Goal: Task Accomplishment & Management: Complete application form

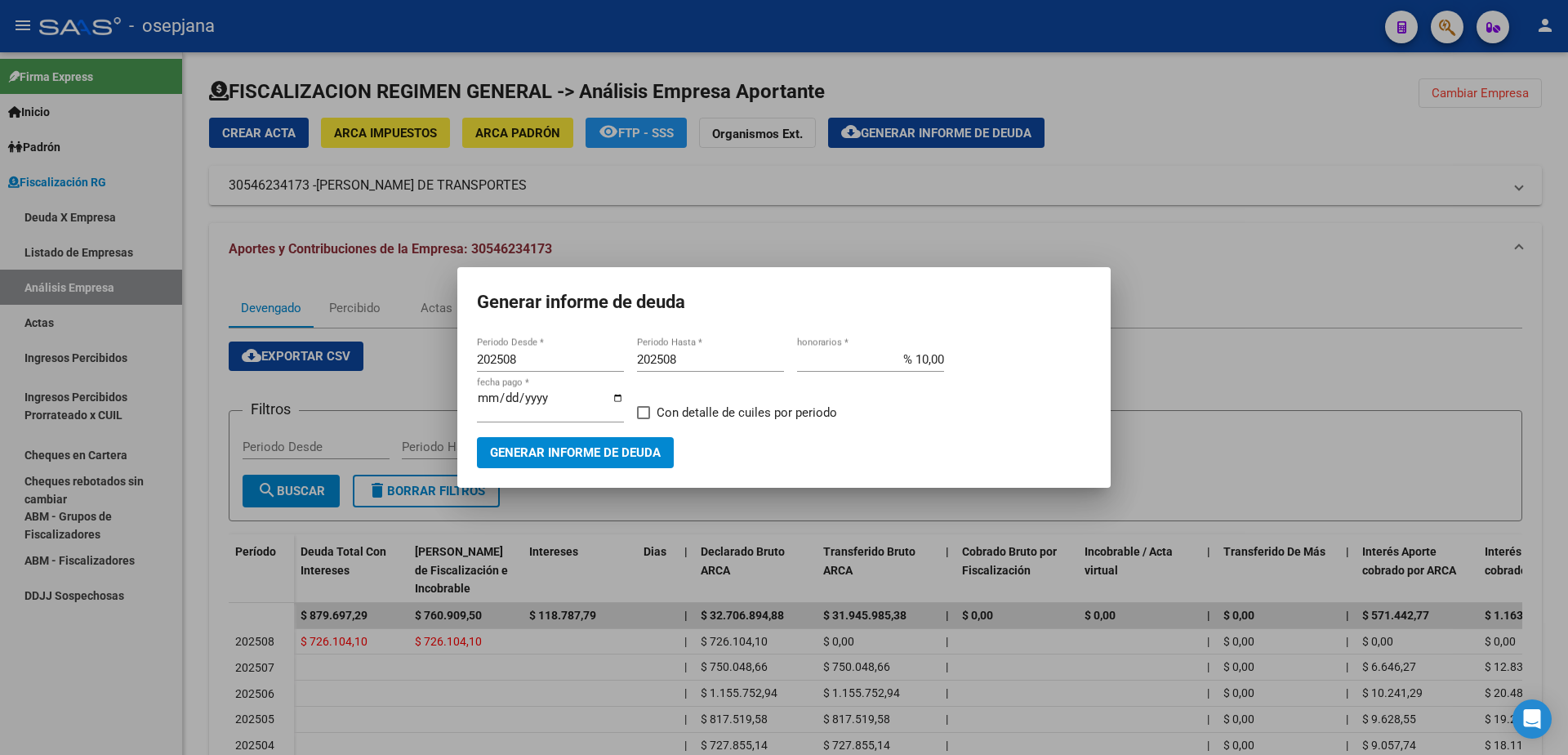
click at [58, 325] on div at bounding box center [784, 377] width 1568 height 755
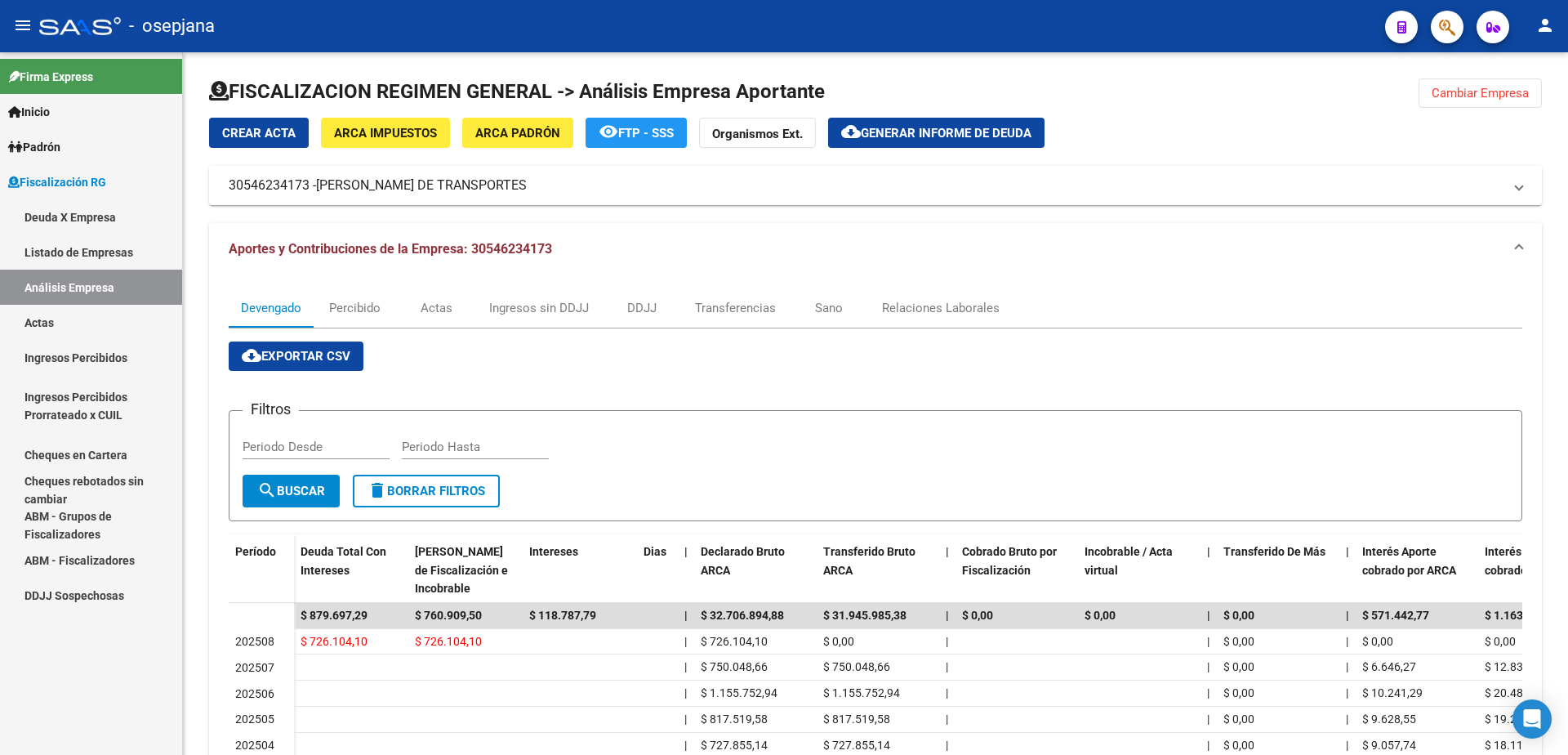
click at [62, 317] on link "Actas" at bounding box center [91, 322] width 182 height 35
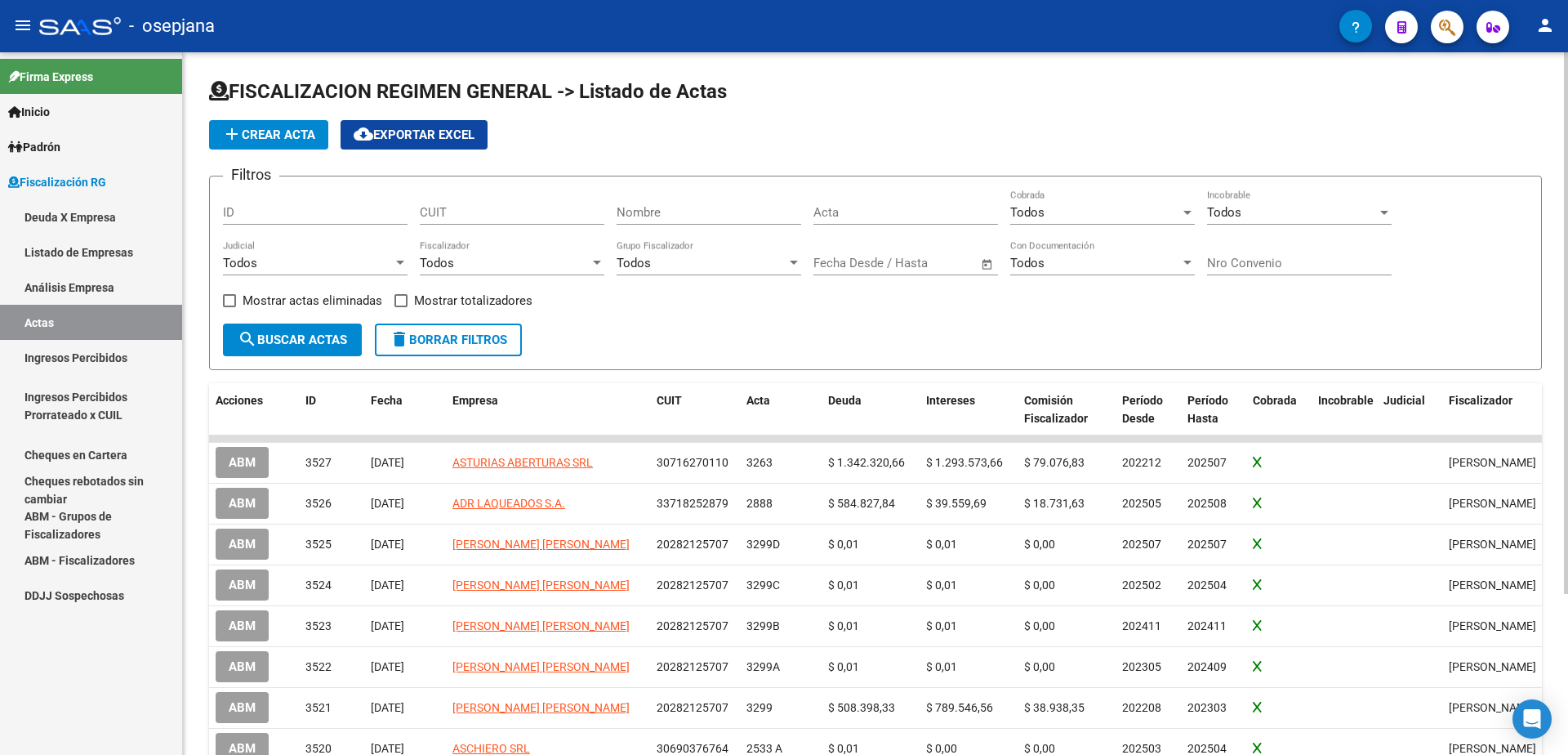
click at [275, 141] on span "add Crear Acta" at bounding box center [269, 134] width 93 height 15
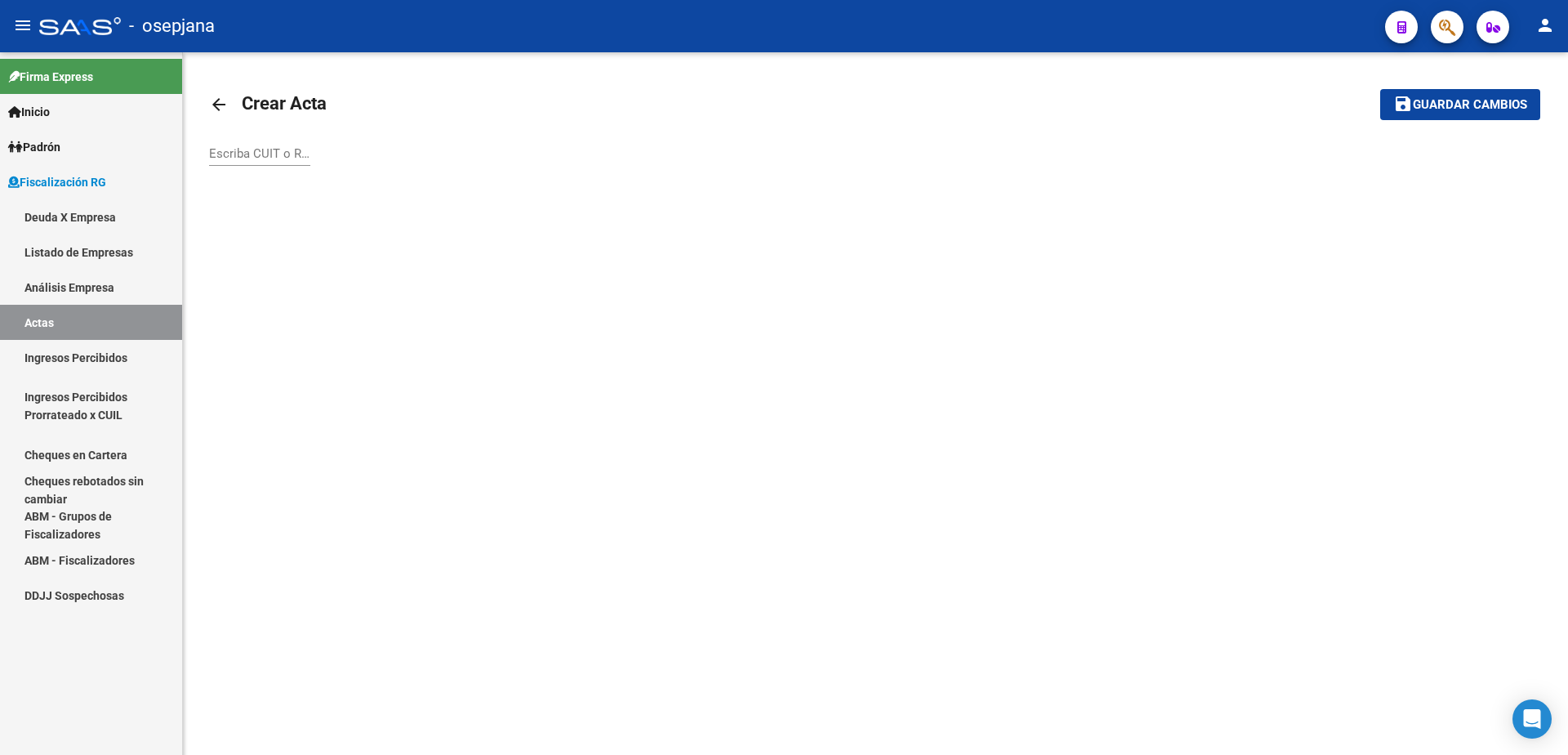
click at [280, 155] on input "Escriba CUIT o Razón Social para buscar" at bounding box center [260, 153] width 102 height 15
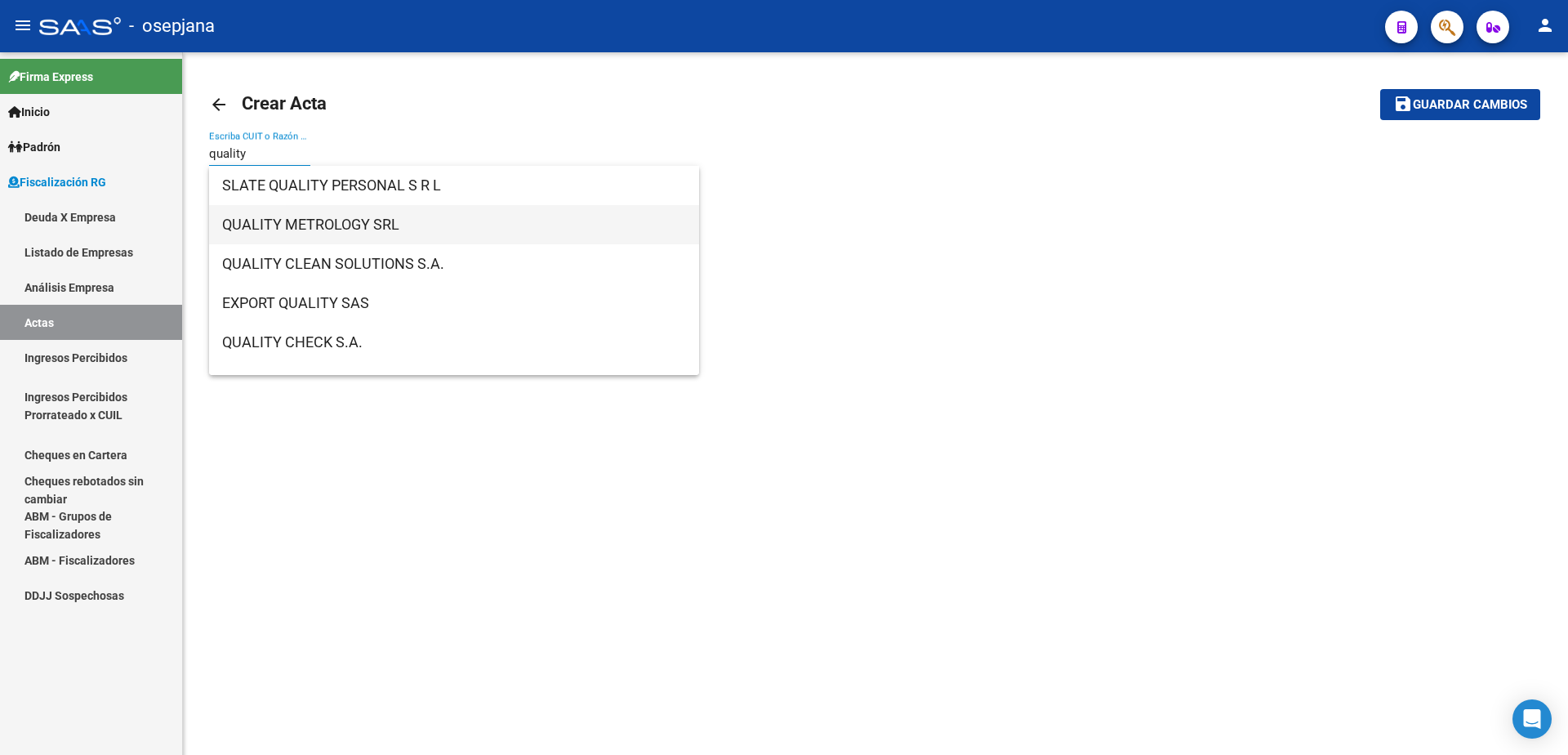
type input "quality"
click at [411, 234] on span "QUALITY METROLOGY SRL" at bounding box center [454, 225] width 464 height 40
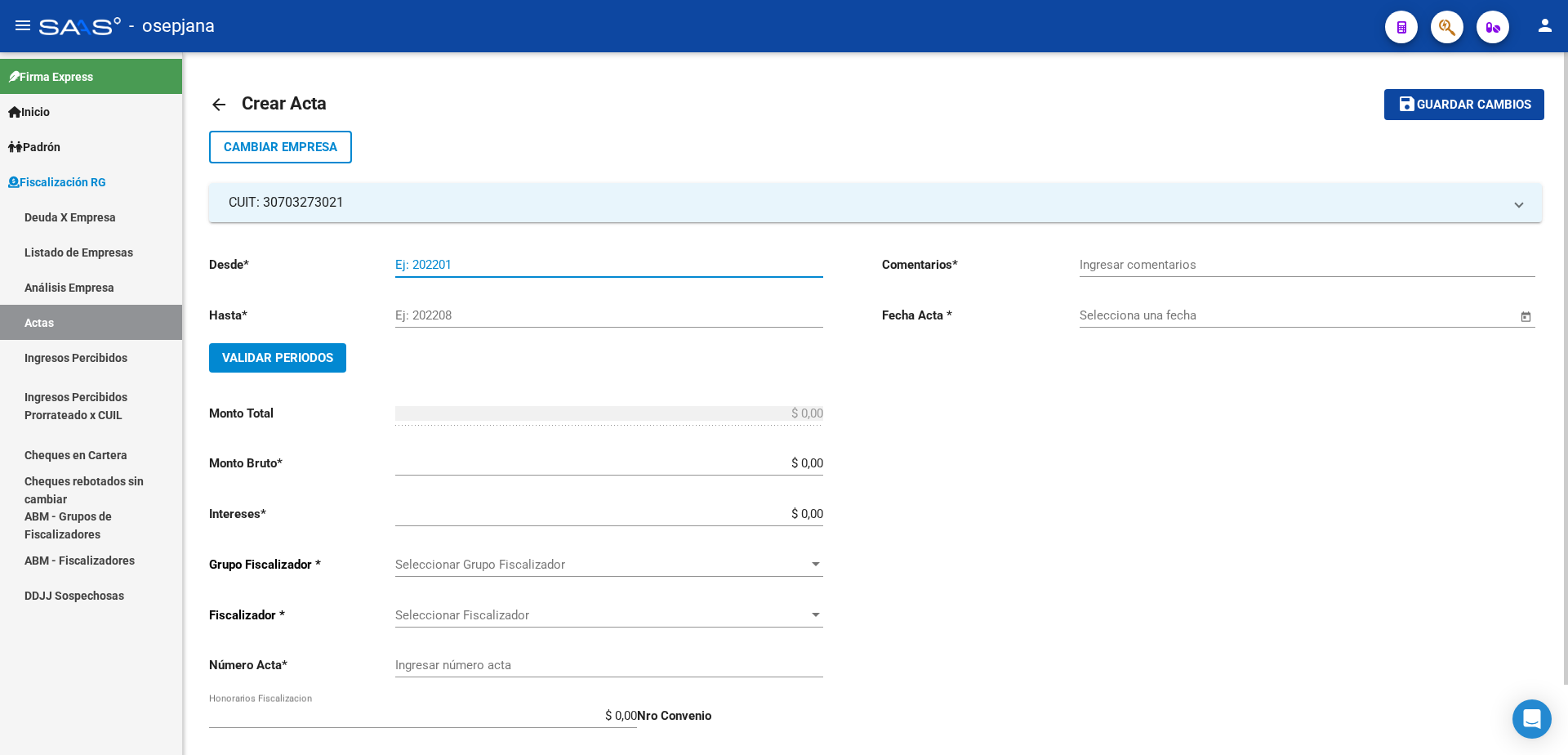
click at [478, 269] on input "Ej: 202201" at bounding box center [608, 264] width 428 height 15
type input "202505"
click at [475, 312] on input "Ej: 202208" at bounding box center [608, 315] width 428 height 15
type input "202505"
click at [311, 356] on span "Validar Periodos" at bounding box center [277, 357] width 111 height 15
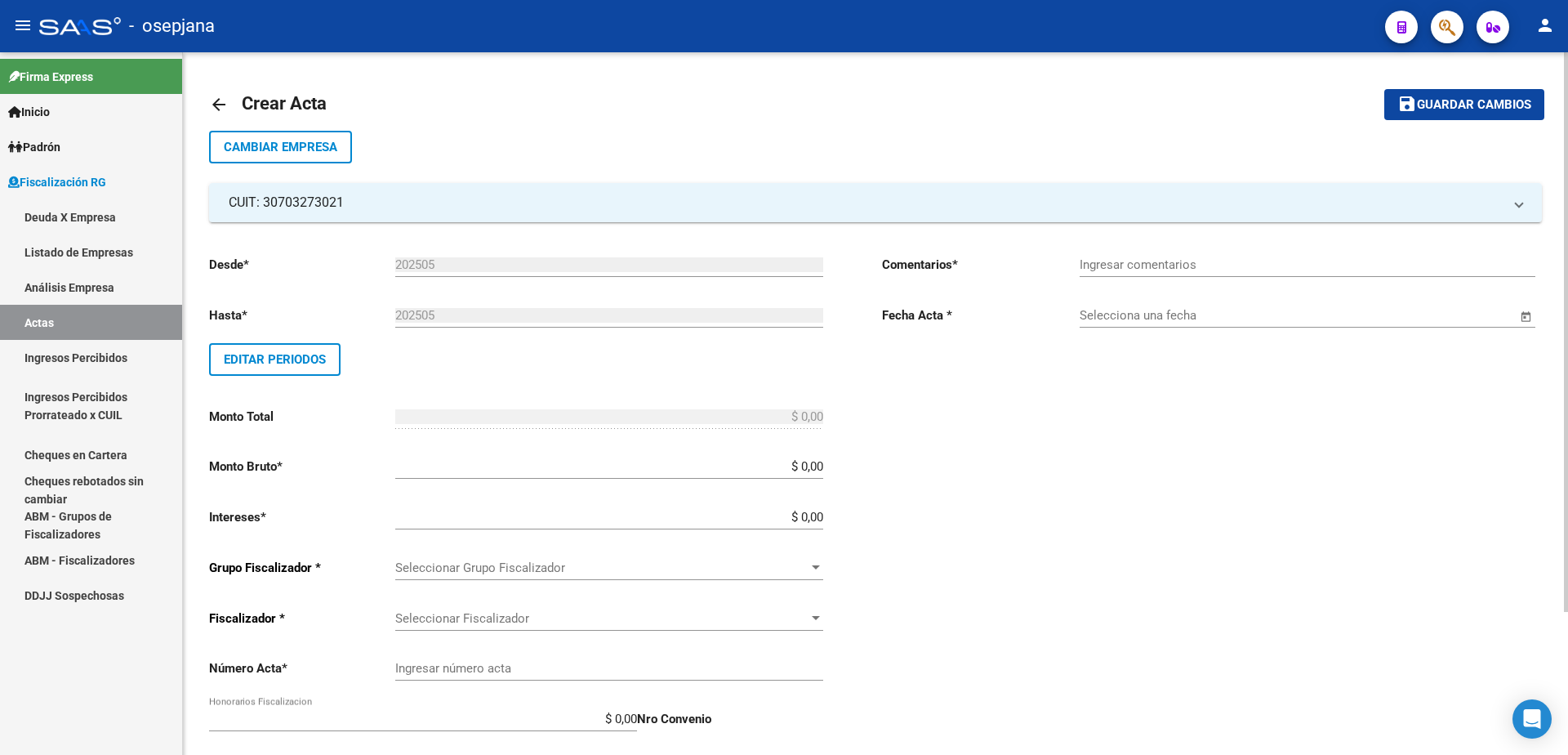
click at [821, 463] on input "$ 0,00" at bounding box center [608, 466] width 428 height 15
type input "$ 92.024,80"
click at [821, 517] on input "$ 0,00" at bounding box center [608, 517] width 428 height 15
type input "$ 9.700,97"
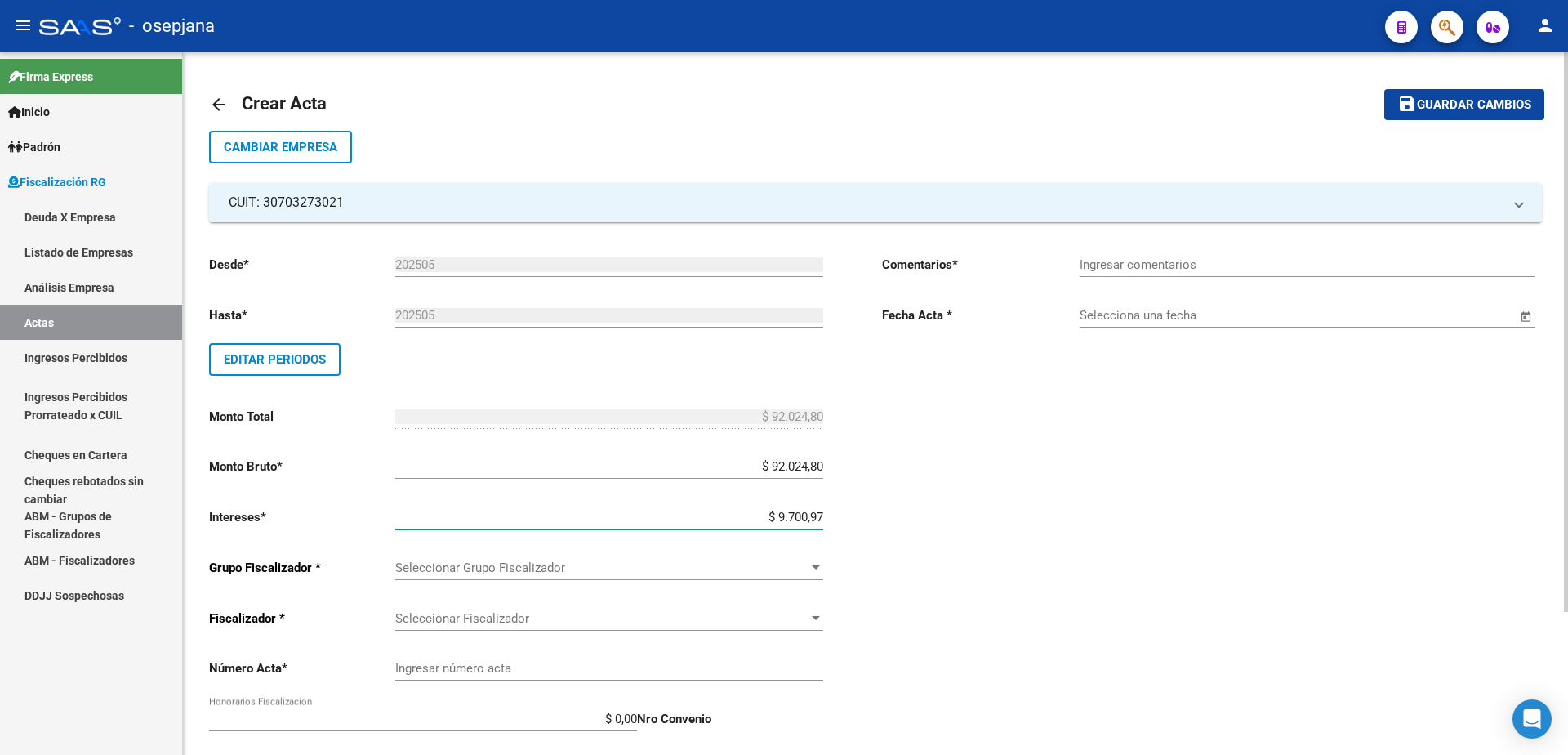
type input "$ 101.725,77"
click at [816, 564] on div at bounding box center [815, 567] width 15 height 13
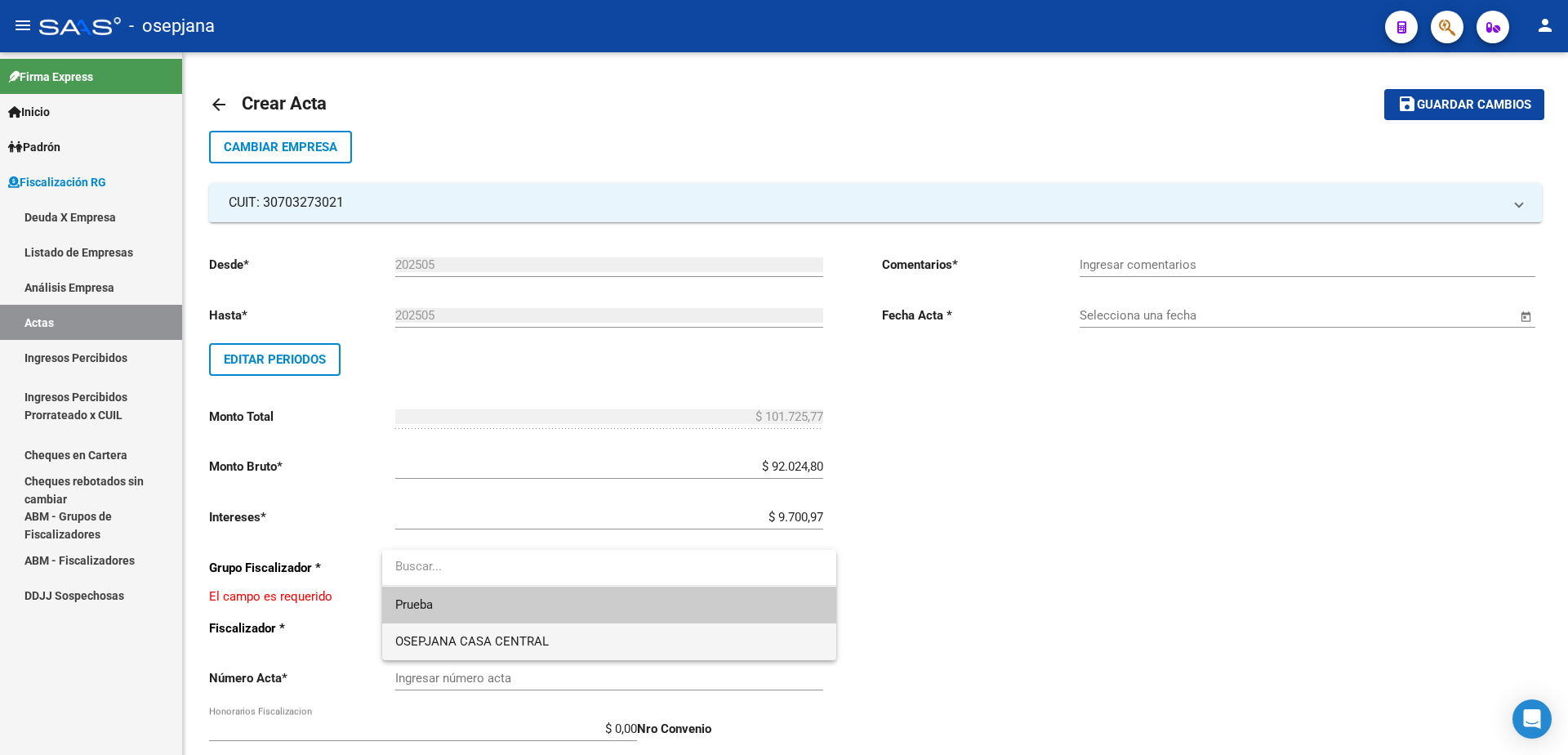
click at [633, 644] on span "OSEPJANA CASA CENTRAL" at bounding box center [608, 641] width 428 height 37
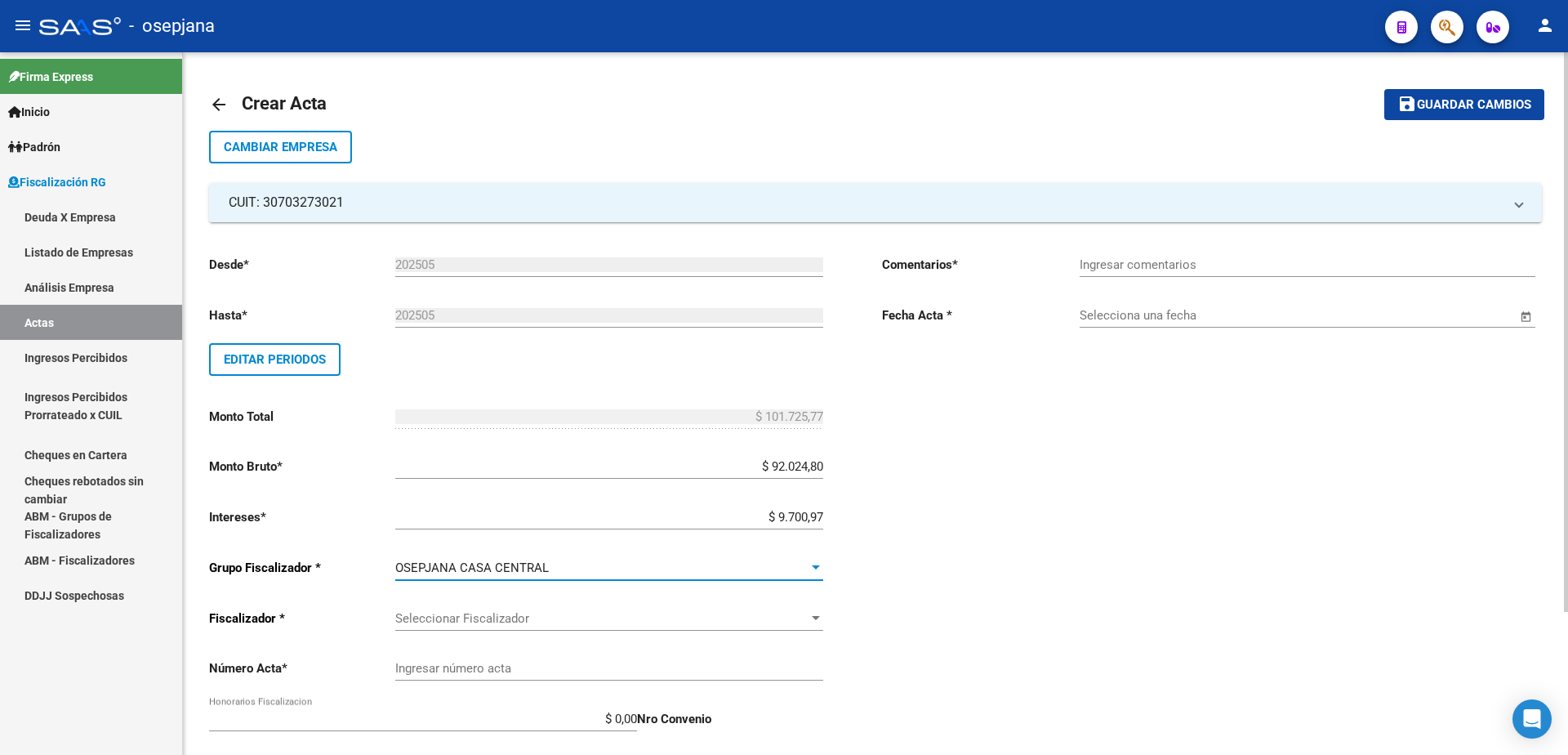
click at [725, 616] on span "Seleccionar Fiscalizador" at bounding box center [602, 618] width 413 height 15
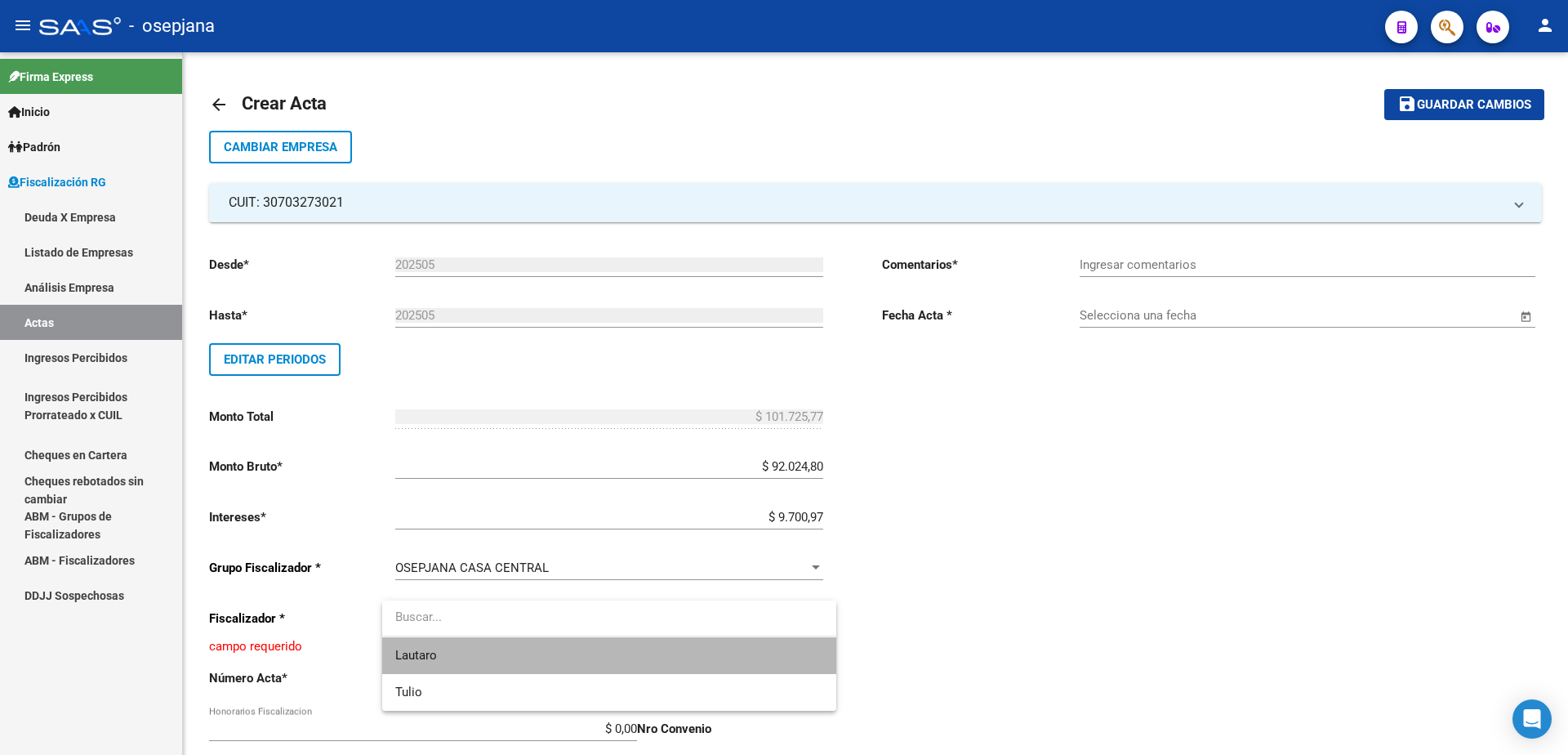
click at [601, 662] on span "Lautaro" at bounding box center [608, 655] width 428 height 37
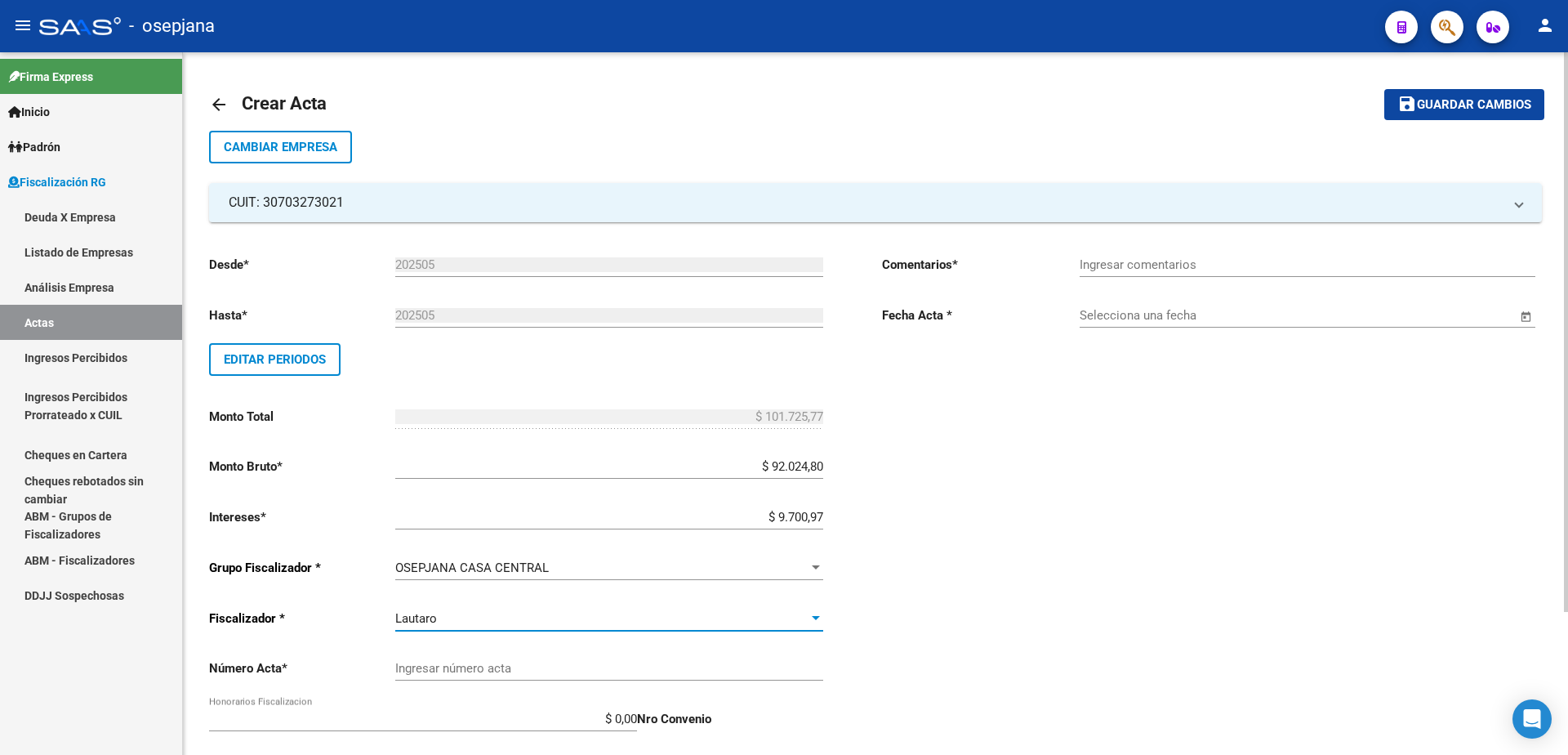
click at [487, 661] on input "Ingresar número acta" at bounding box center [608, 668] width 428 height 15
type input "3498"
click at [637, 719] on input "$ 0,00" at bounding box center [423, 718] width 428 height 15
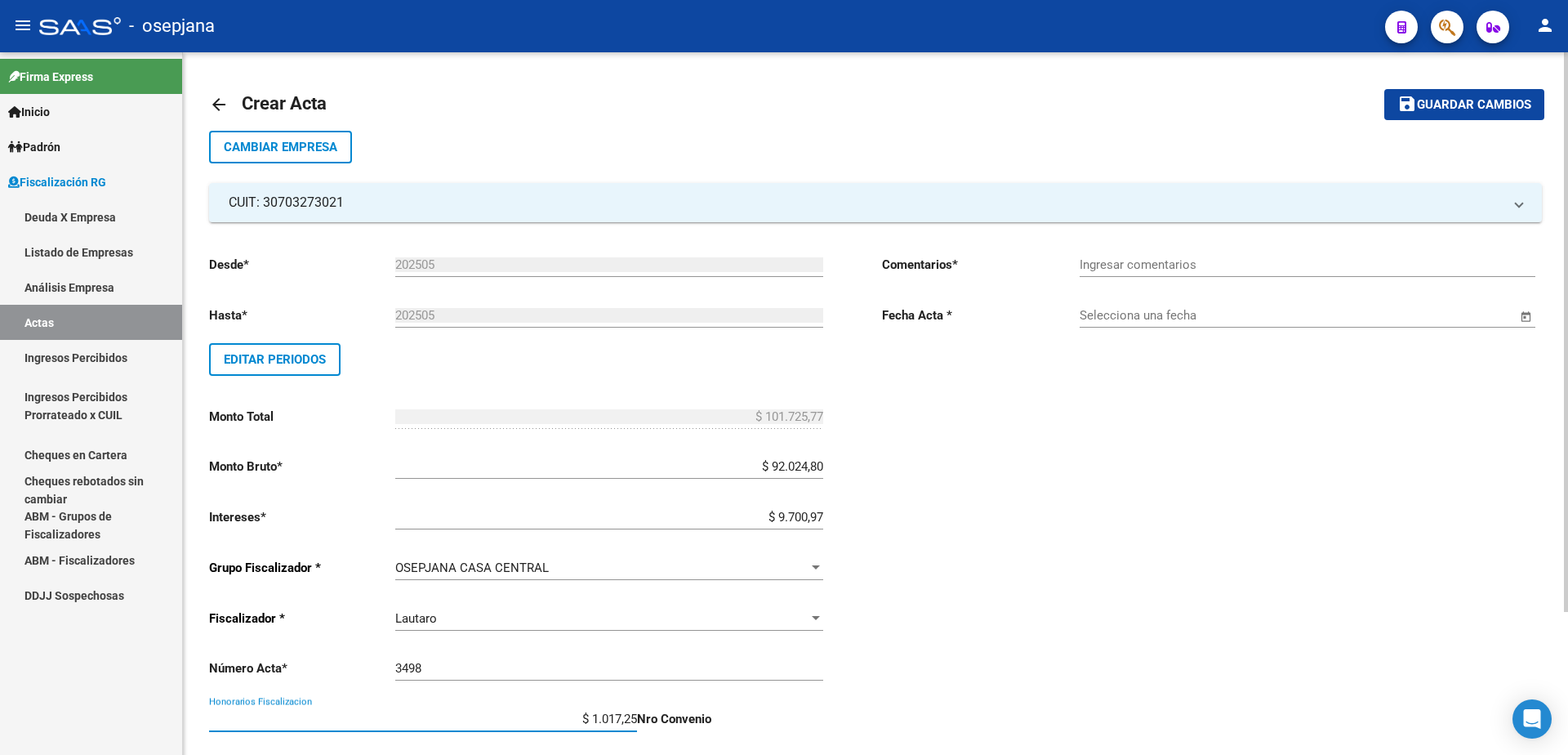
type input "$ 10.172,58"
type input "$ 111.898,35"
click at [1095, 269] on input "Ingresar comentarios" at bounding box center [1306, 264] width 455 height 15
type input "."
click at [1101, 309] on input "Selecciona una fecha" at bounding box center [1298, 315] width 437 height 15
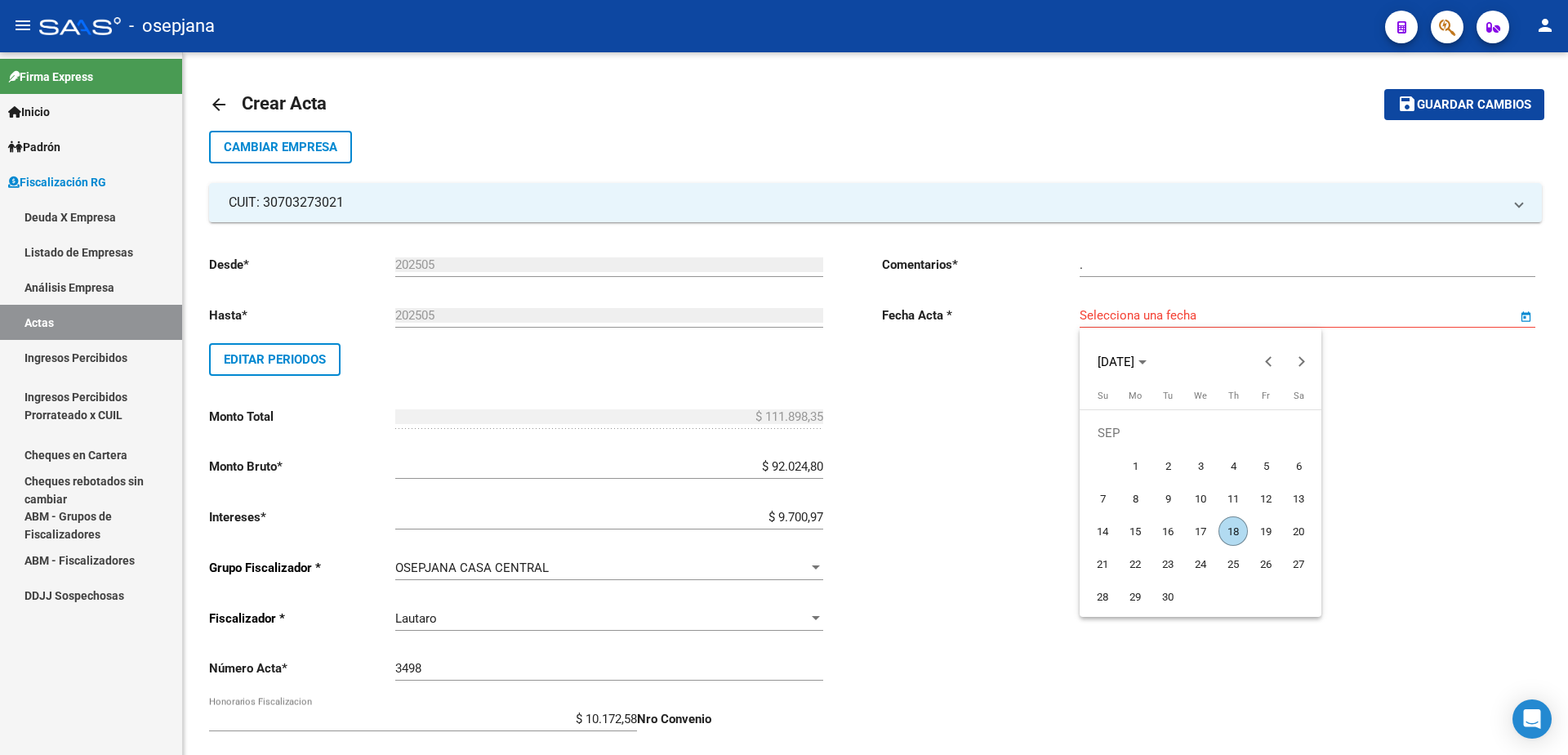
click at [1235, 532] on span "18" at bounding box center [1233, 531] width 29 height 29
type input "[DATE]"
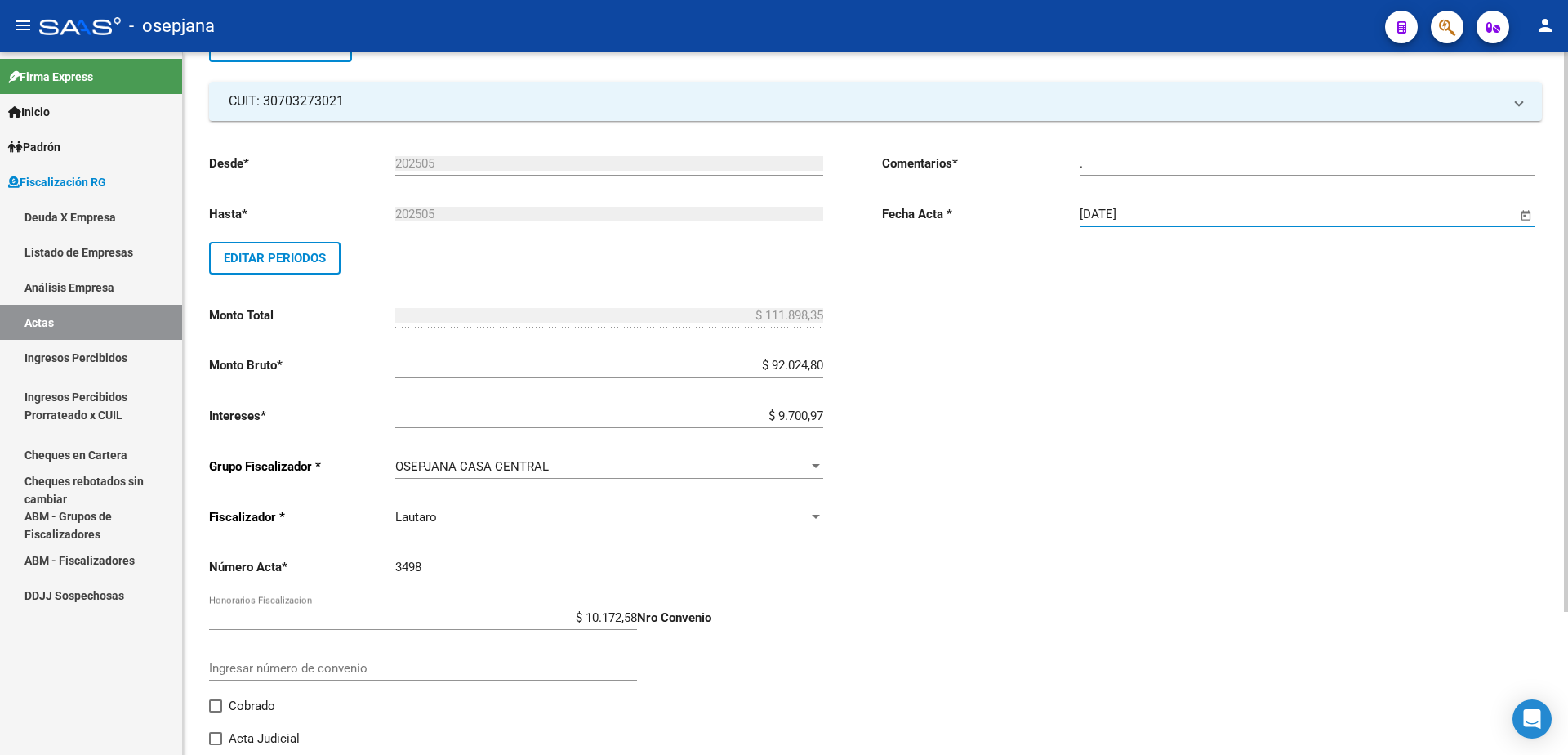
scroll to position [180, 0]
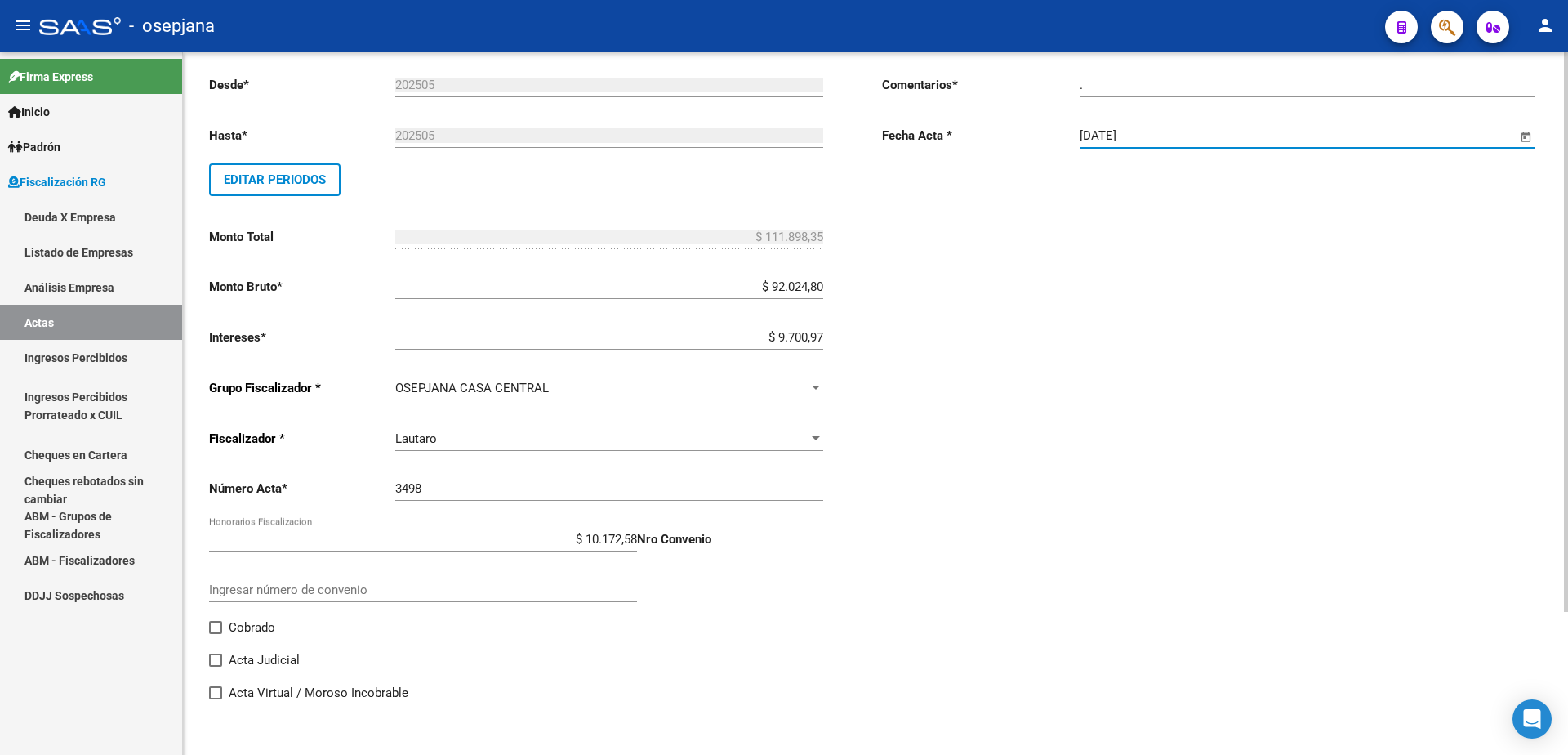
click at [225, 624] on label "Cobrado" at bounding box center [242, 627] width 66 height 20
click at [215, 634] on input "Cobrado" at bounding box center [215, 634] width 1 height 1
checkbox input "true"
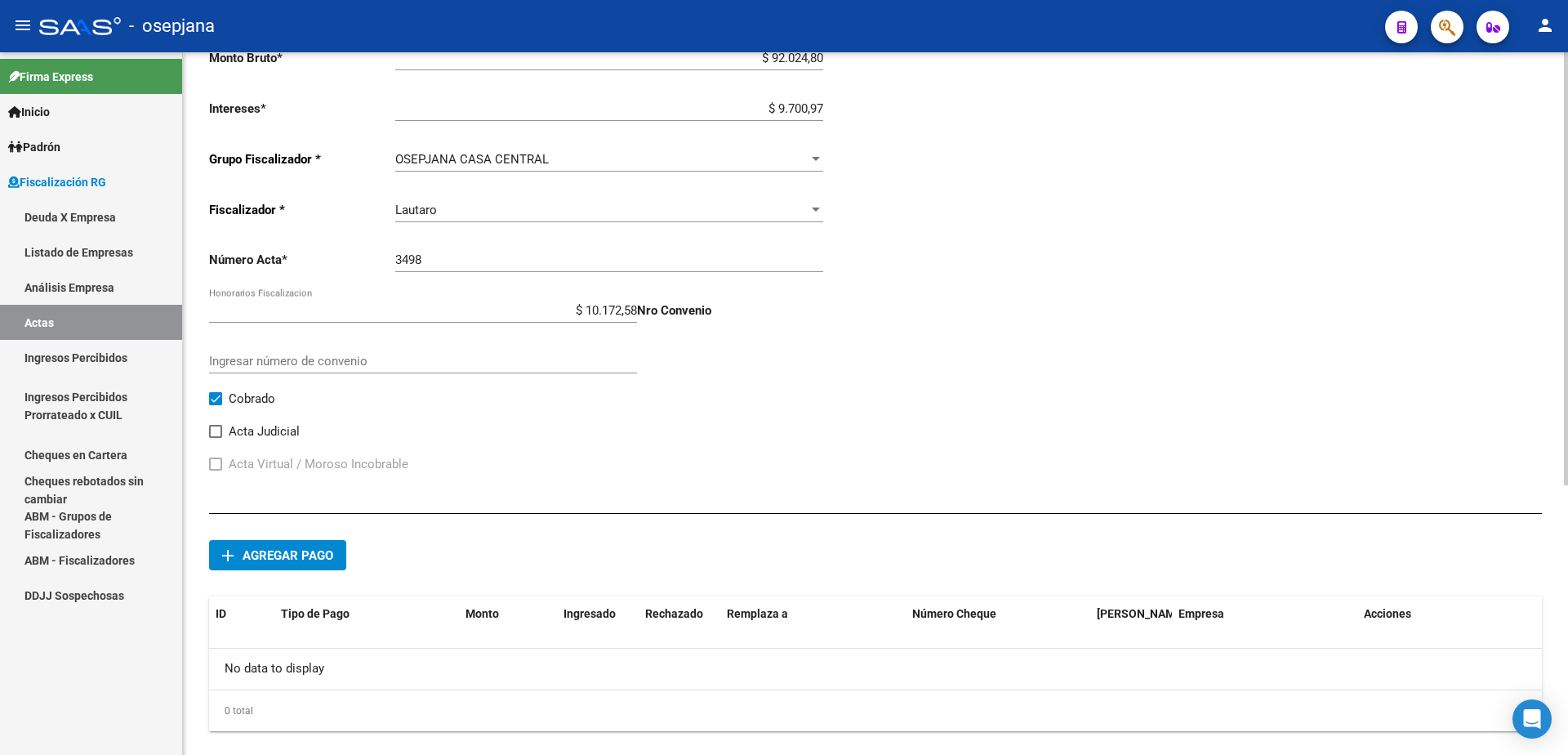
scroll to position [0, 0]
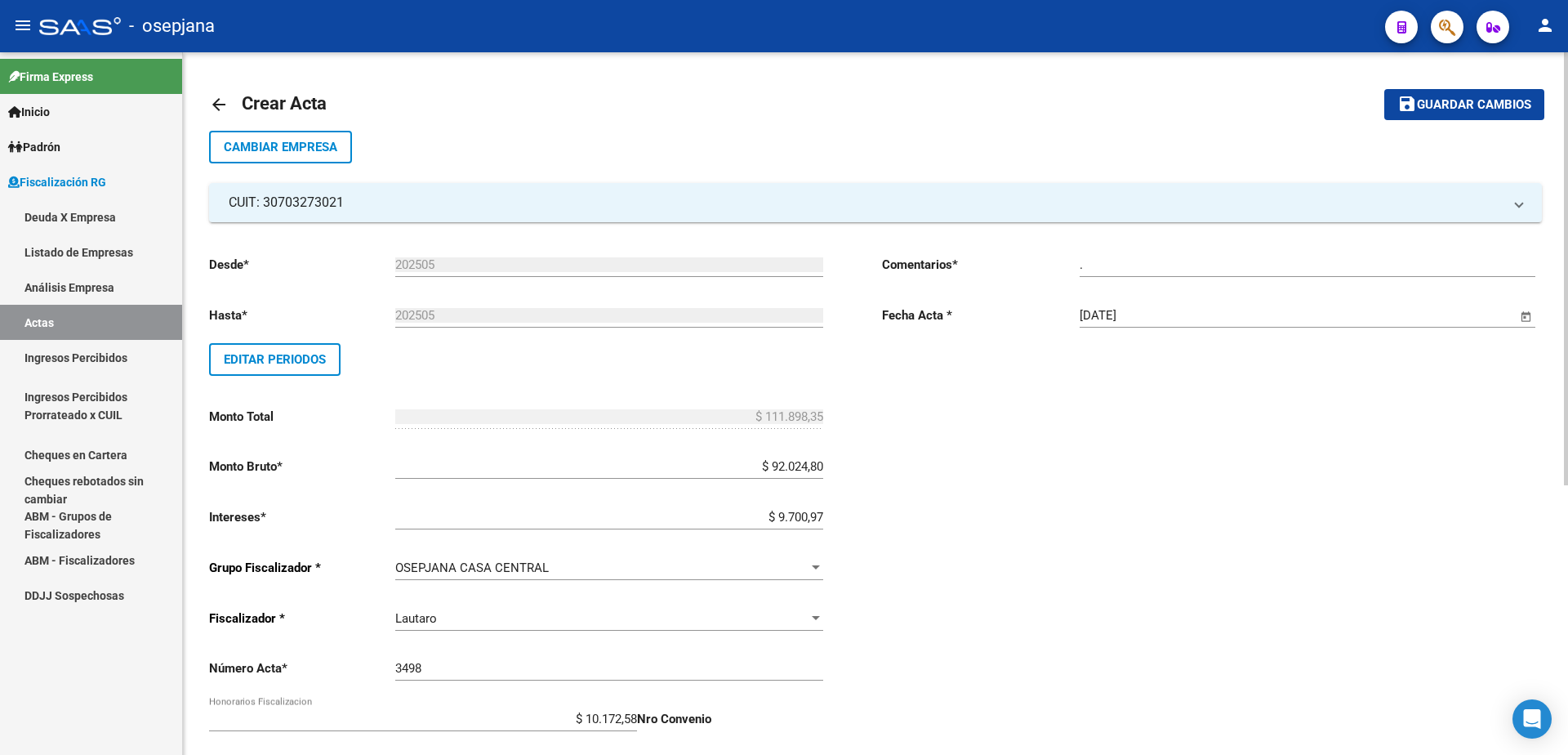
click at [1490, 102] on span "Guardar cambios" at bounding box center [1473, 105] width 114 height 15
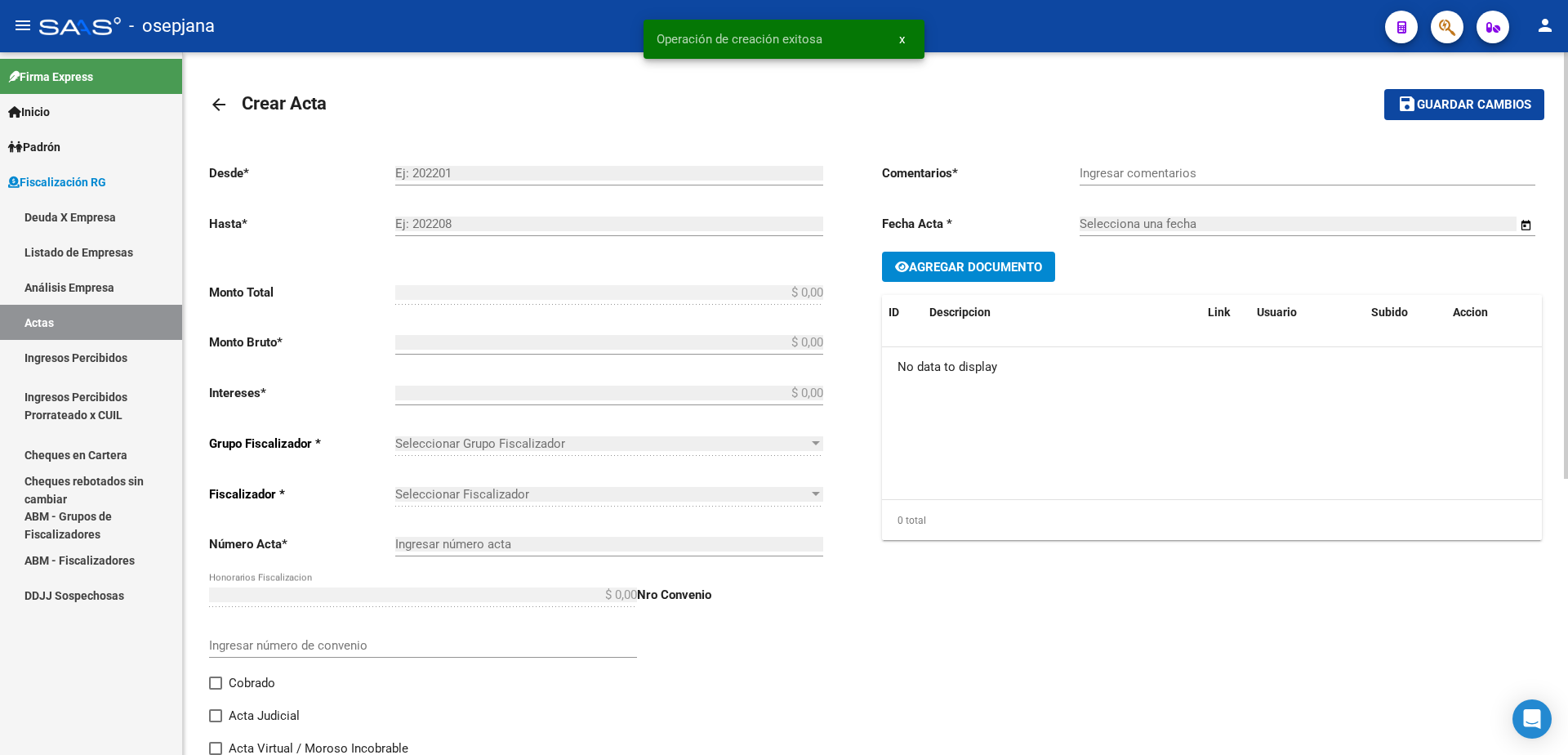
type input "202505"
type input "$ 111.898,35"
type input "$ 92.024,80"
type input "$ 9.700,97"
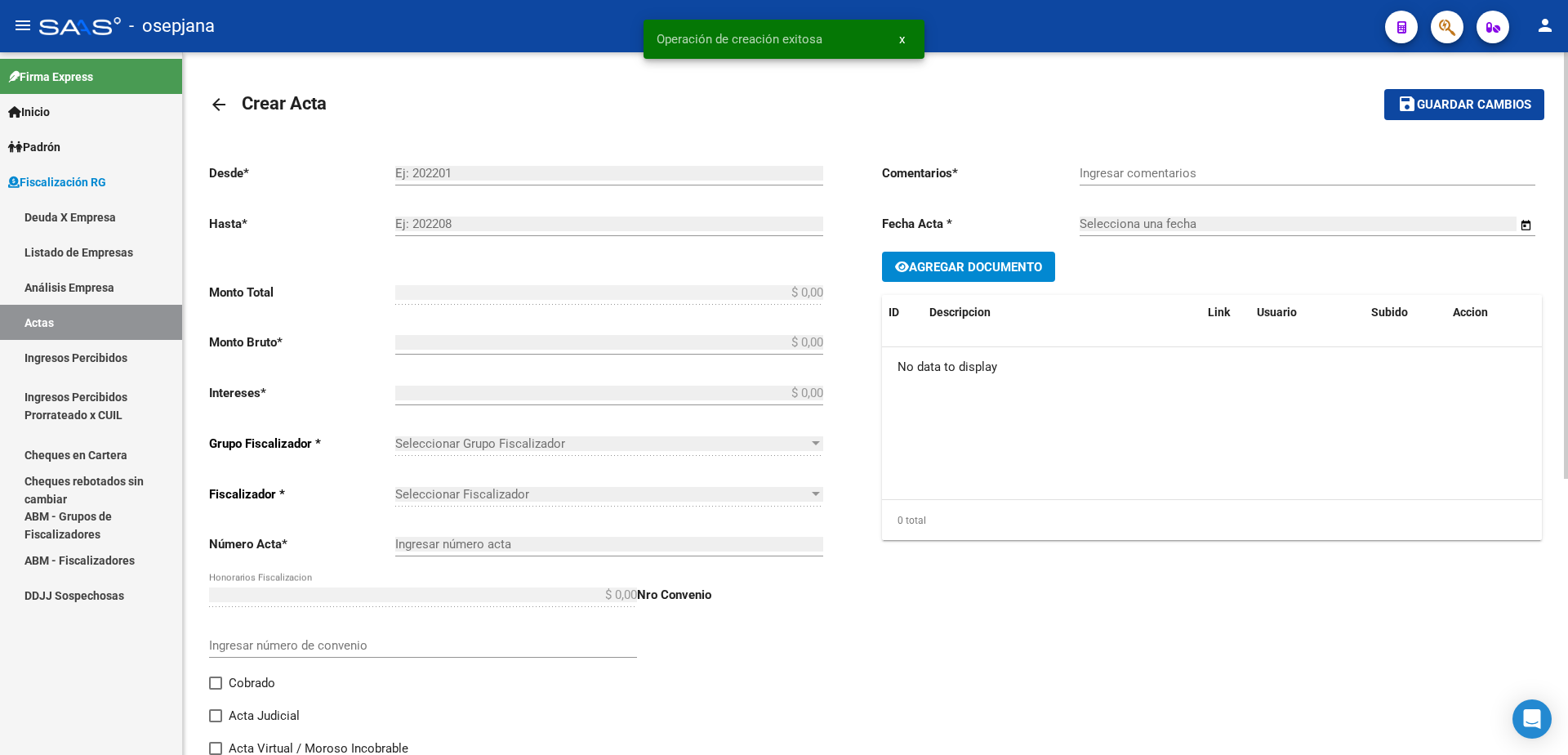
type input "3498"
type input "$ 10.172,58"
checkbox input "true"
type input "."
type input "[DATE]"
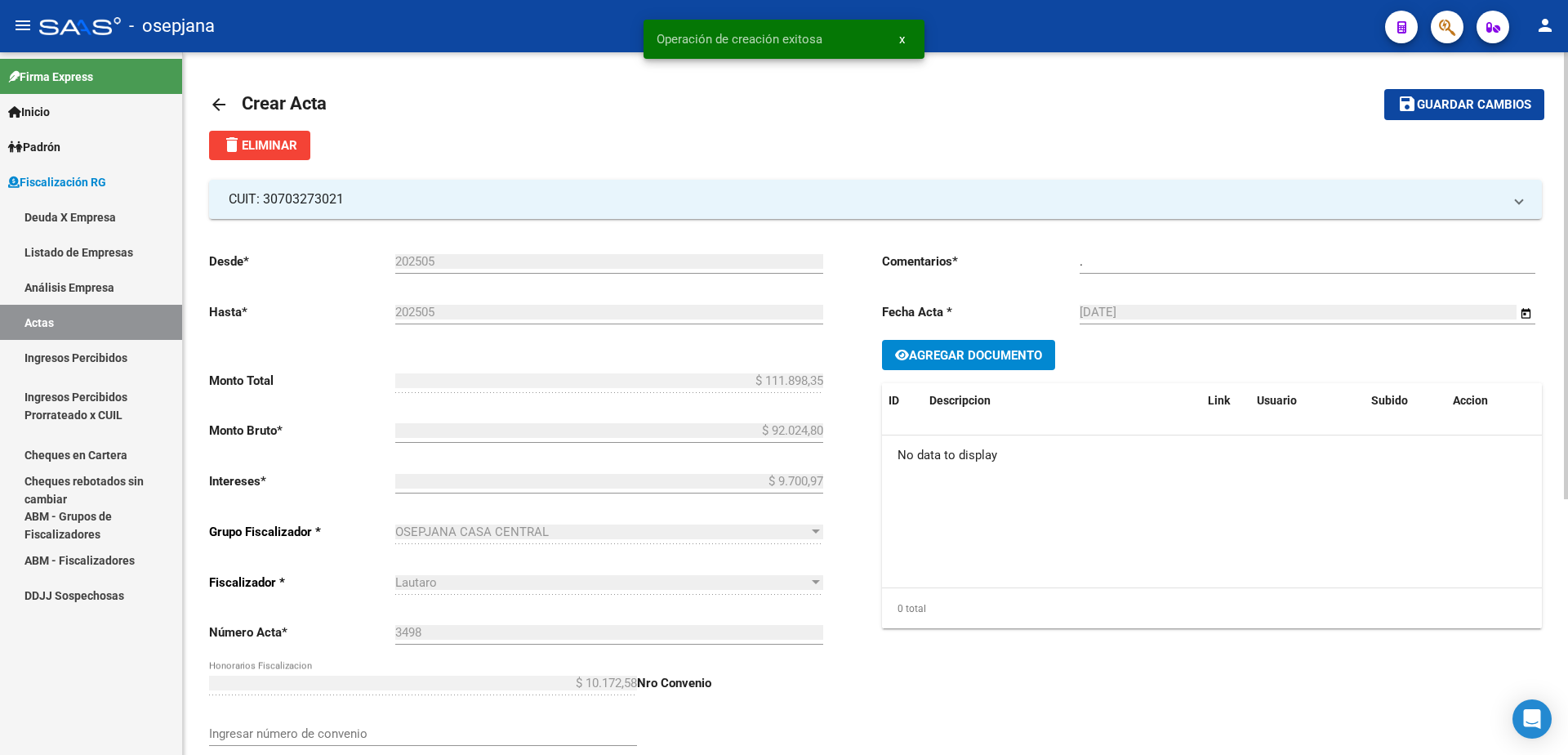
click at [39, 359] on link "Ingresos Percibidos" at bounding box center [91, 357] width 182 height 35
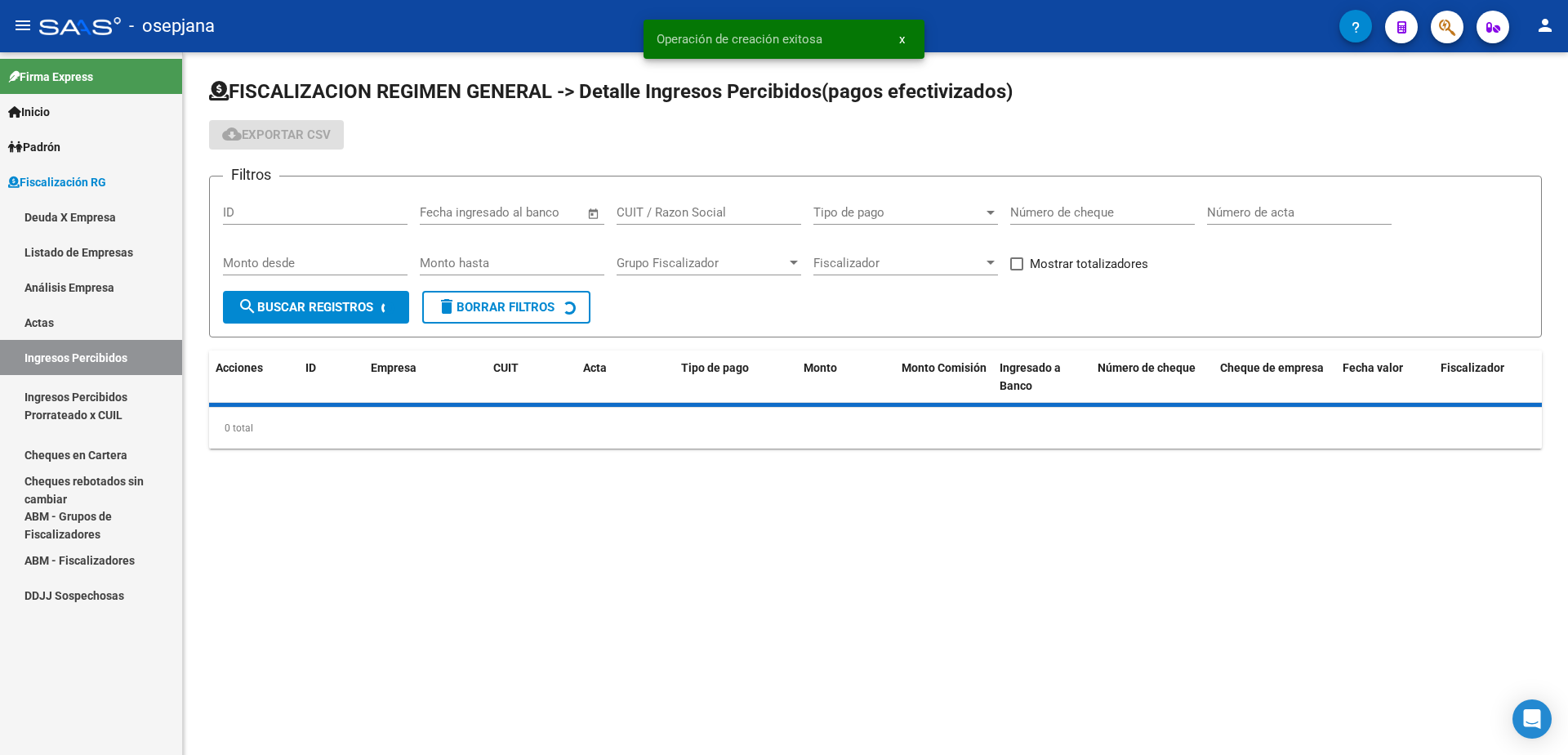
click at [60, 321] on link "Actas" at bounding box center [91, 322] width 182 height 35
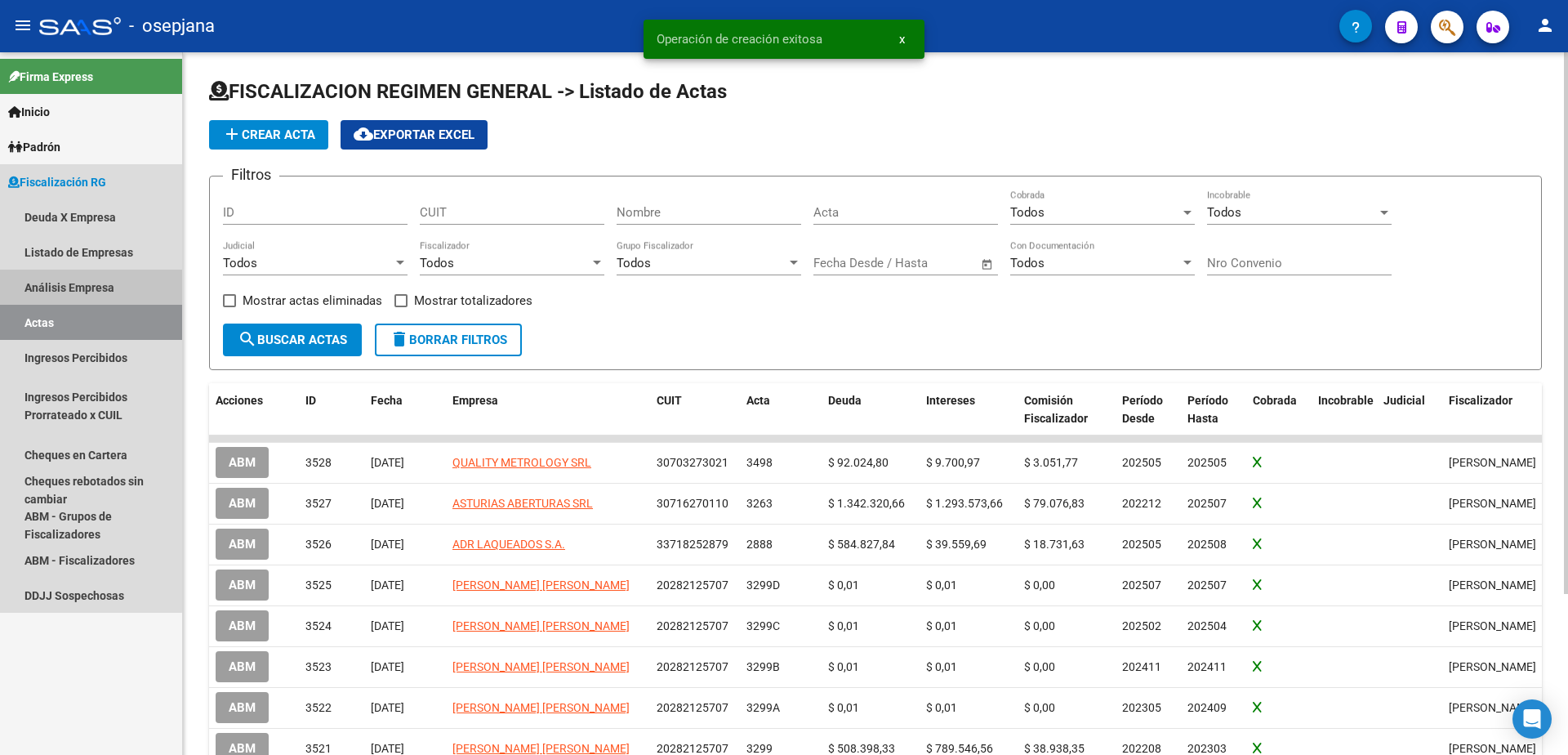
drag, startPoint x: 77, startPoint y: 282, endPoint x: 82, endPoint y: 269, distance: 13.9
click at [77, 282] on link "Análisis Empresa" at bounding box center [91, 287] width 182 height 35
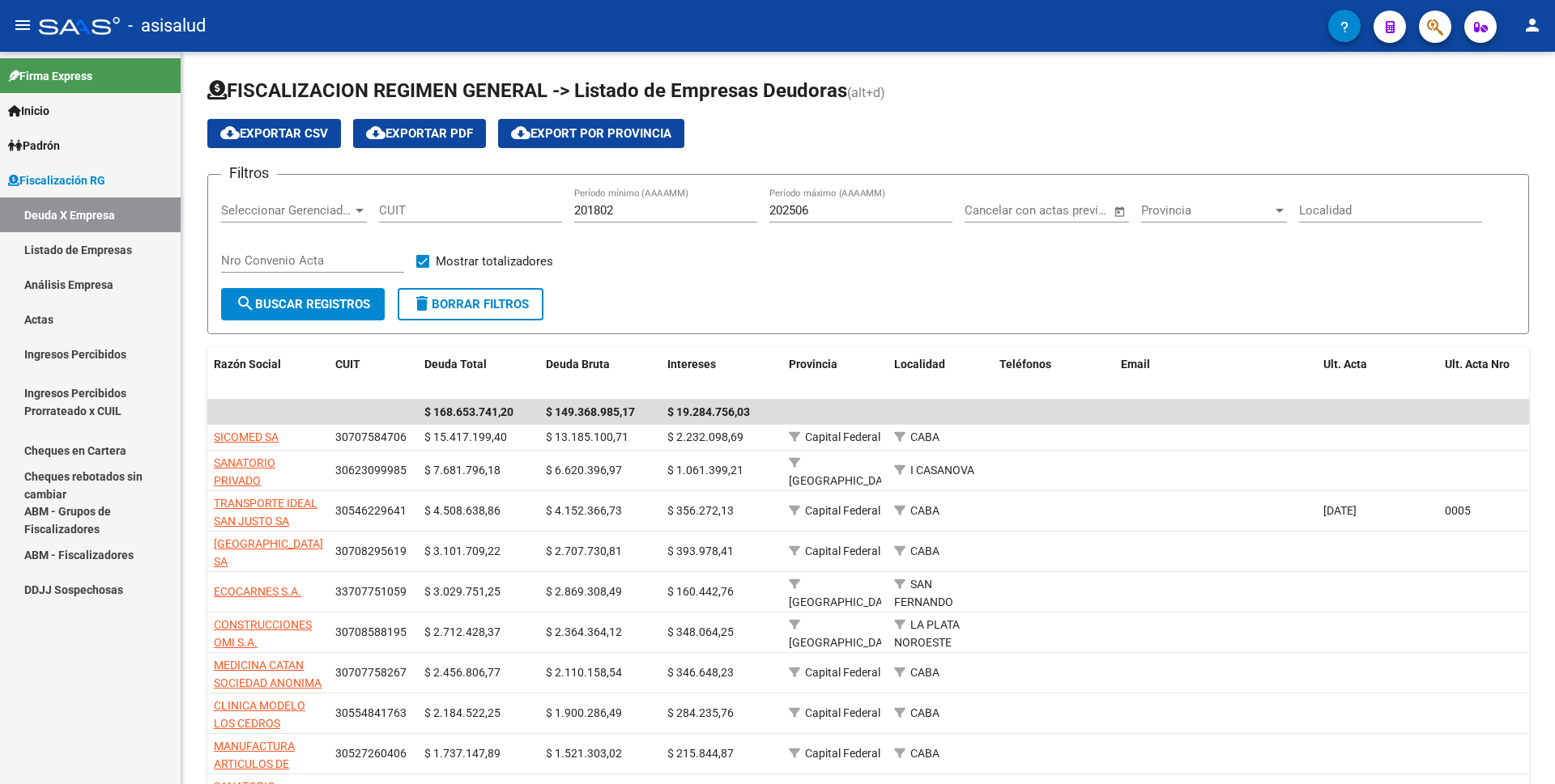
click at [64, 283] on link "Análisis Empresa" at bounding box center [90, 284] width 181 height 35
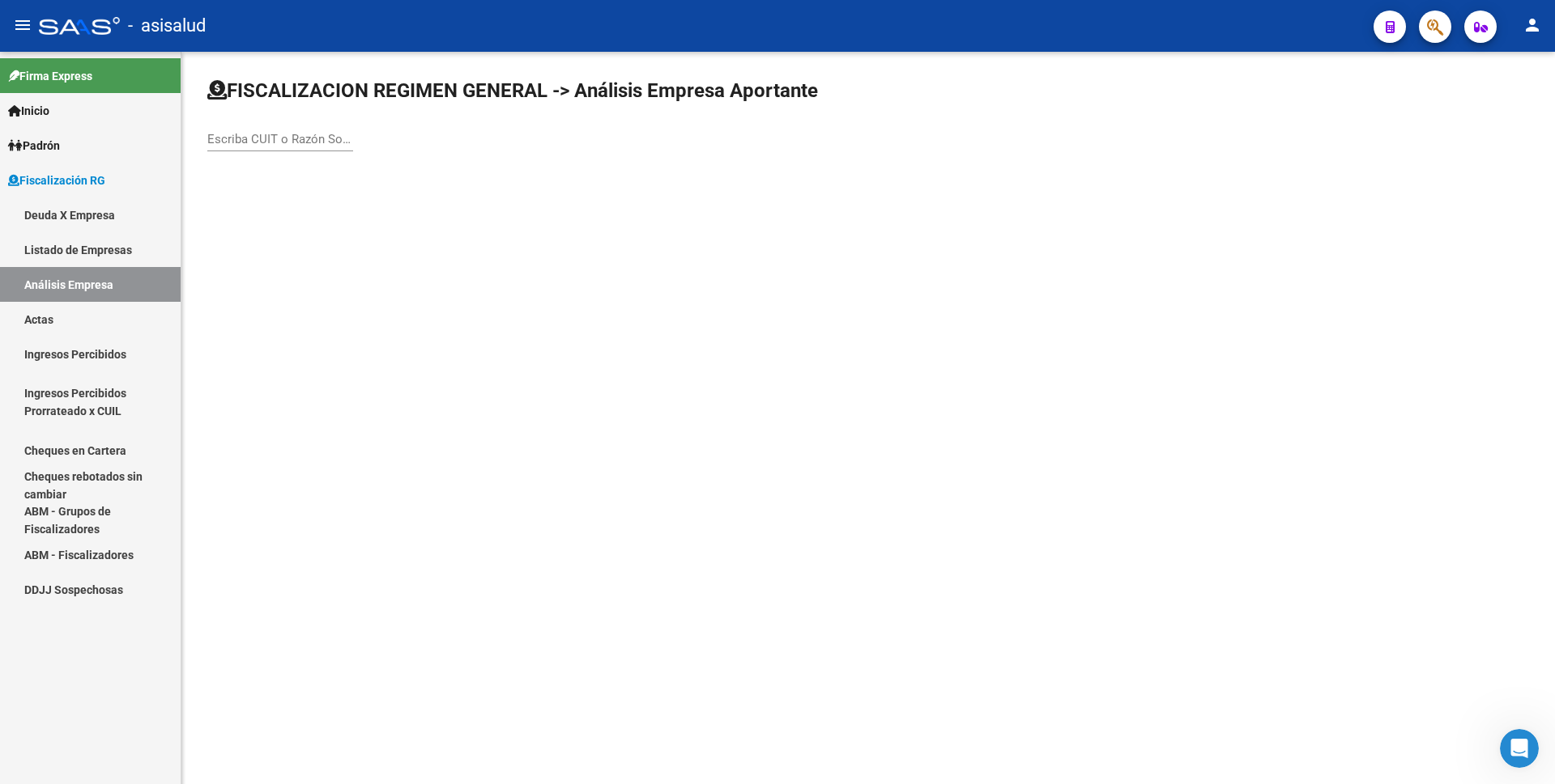
click at [103, 328] on link "Actas" at bounding box center [90, 319] width 181 height 35
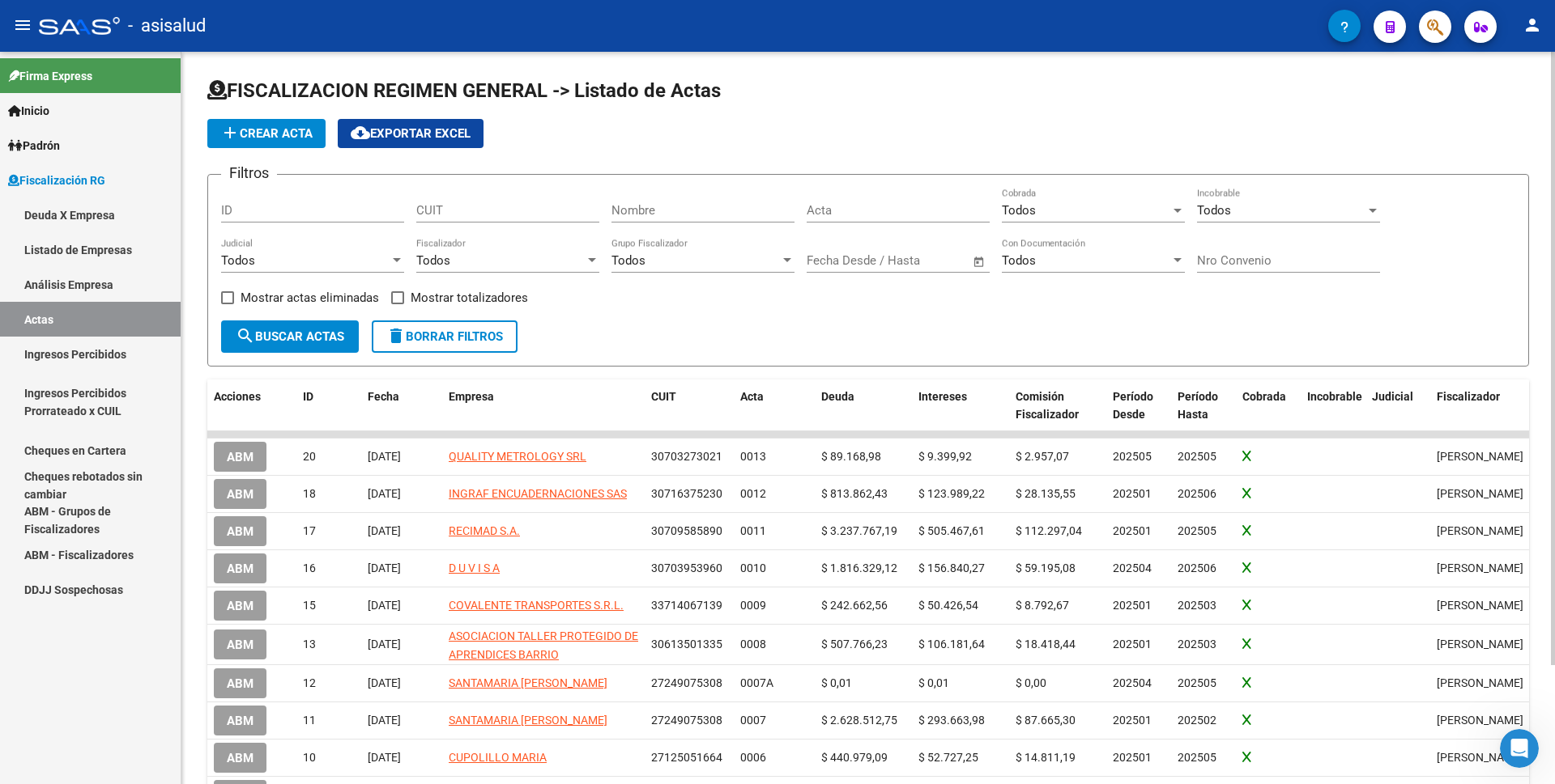
click at [260, 138] on span "add Crear Acta" at bounding box center [266, 133] width 92 height 15
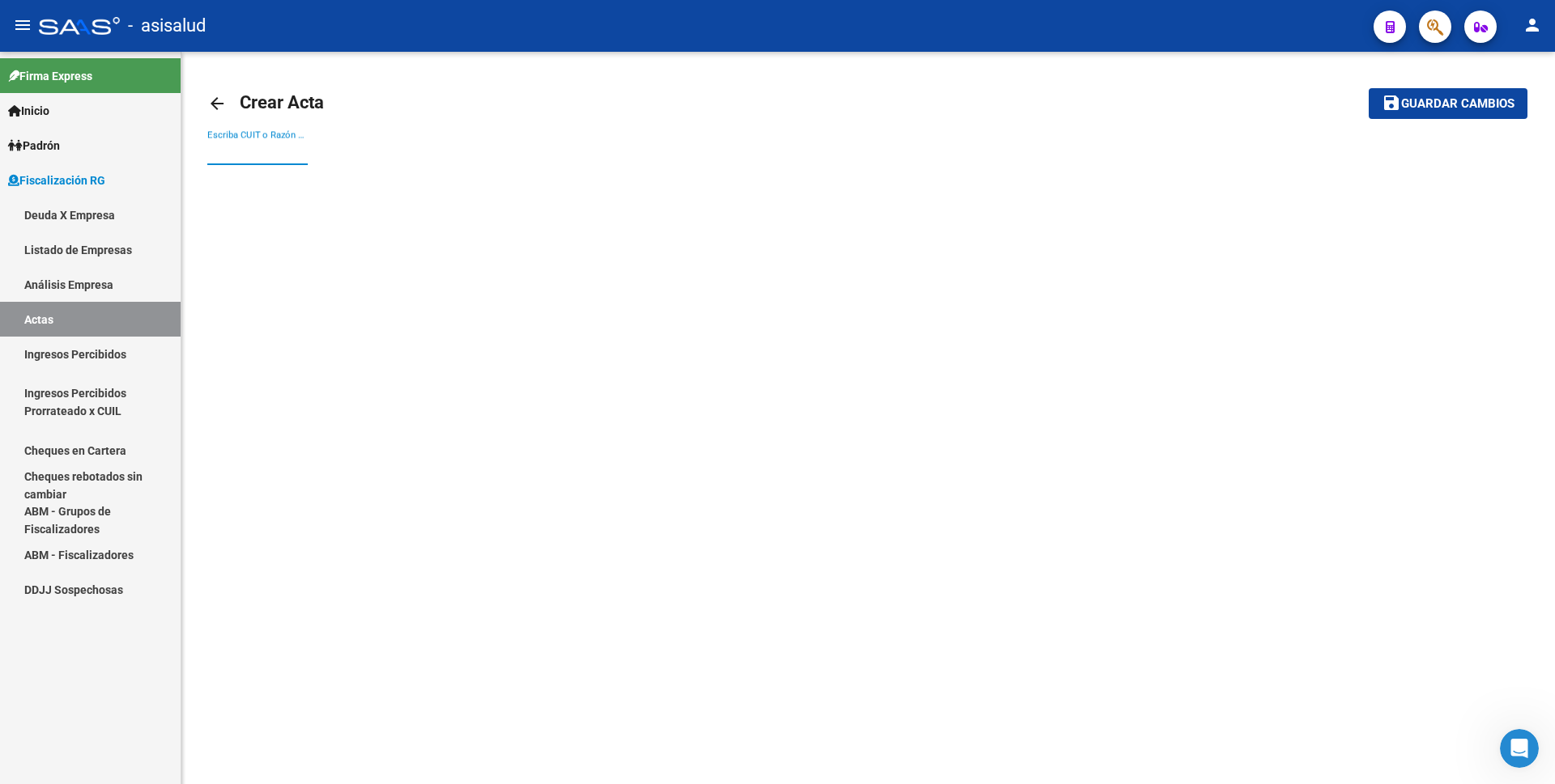
click at [261, 149] on input "Escriba CUIT o Razón Social para buscar" at bounding box center [258, 152] width 101 height 15
type input "quali"
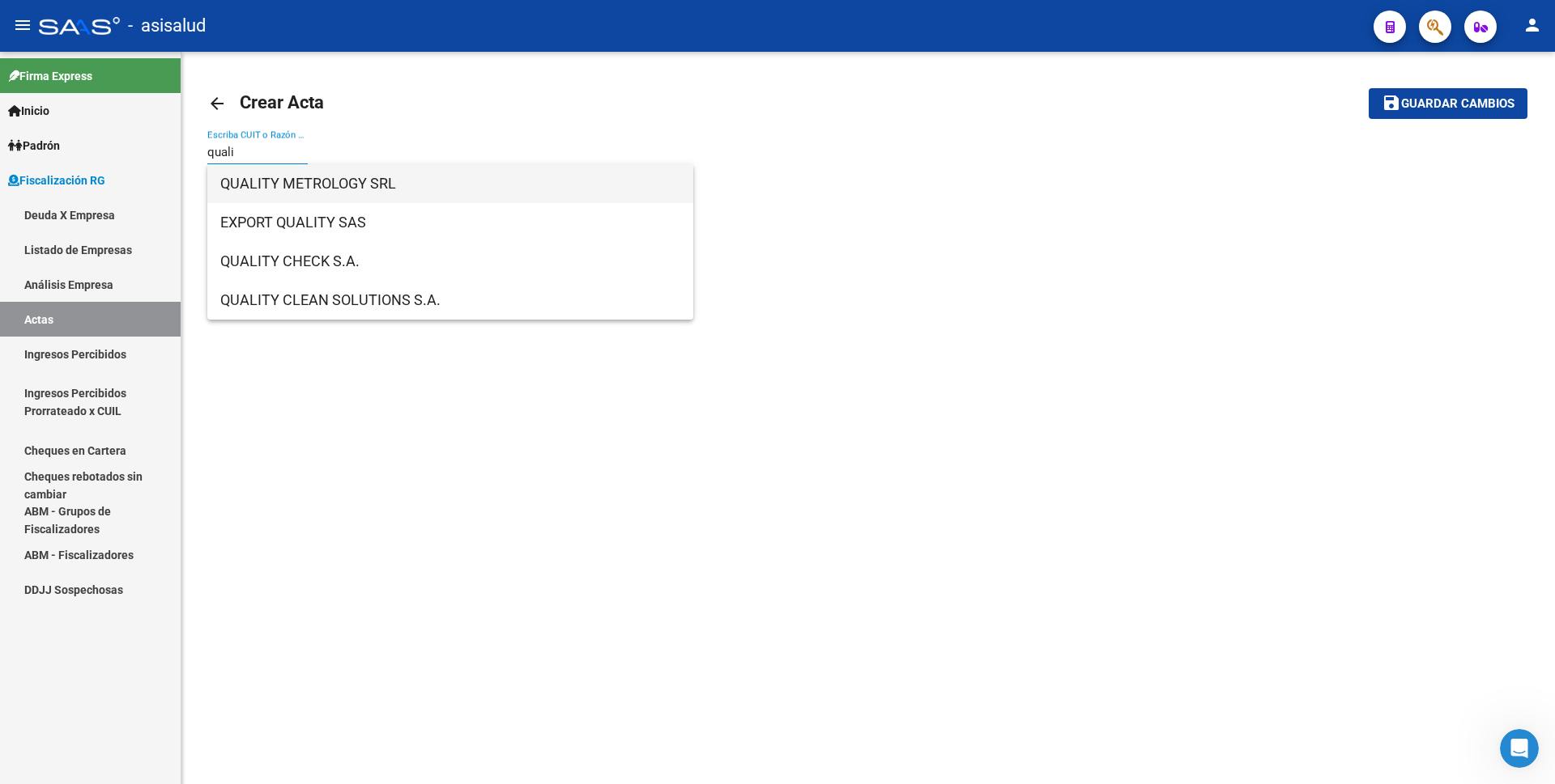
click at [293, 170] on span "QUALITY METROLOGY SRL" at bounding box center [450, 184] width 460 height 39
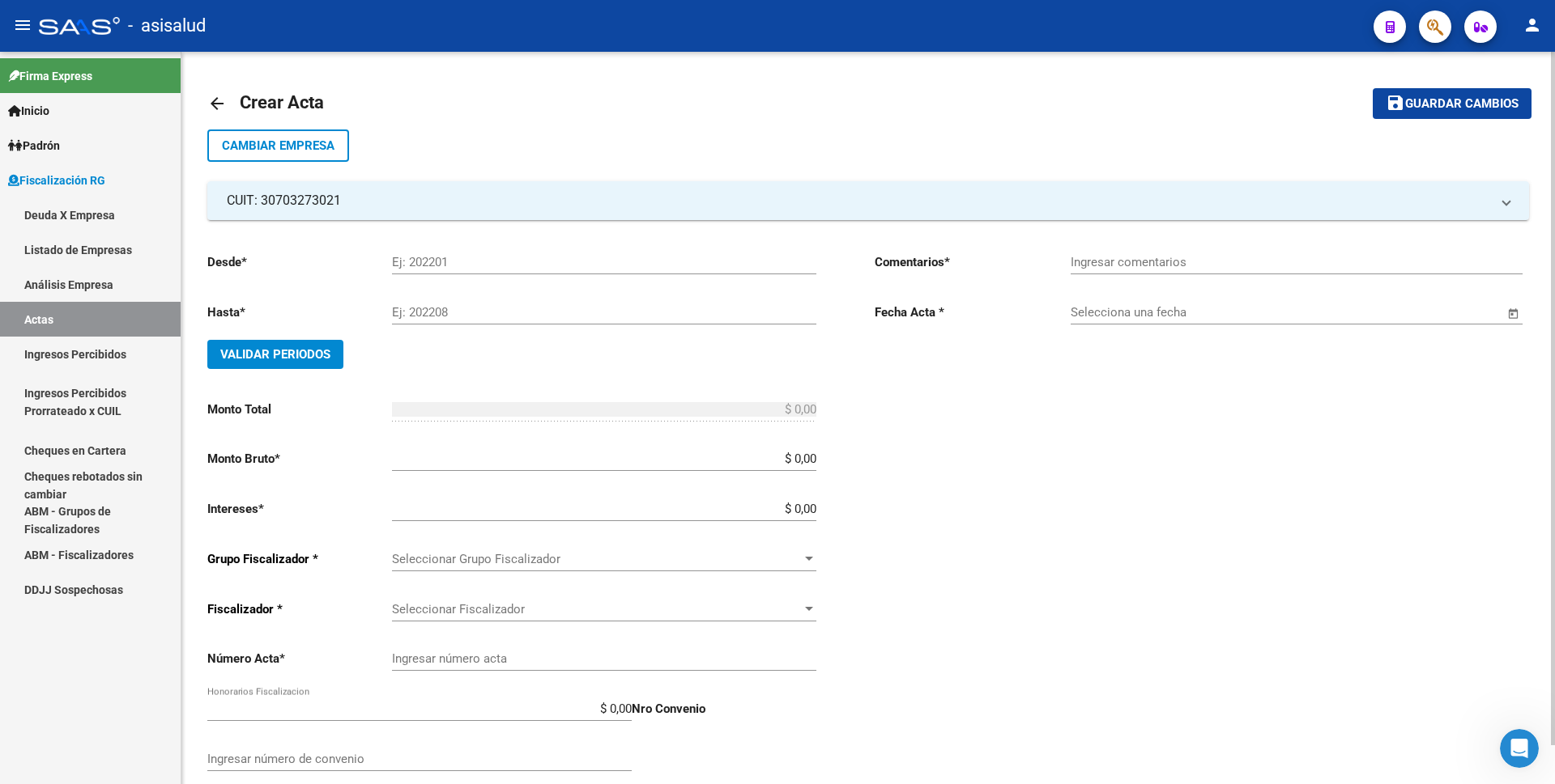
click at [440, 258] on input "Ej: 202201" at bounding box center [603, 262] width 424 height 15
type input "202505"
click at [463, 309] on input "Ej: 202208" at bounding box center [603, 312] width 424 height 15
type input "202505"
click at [252, 352] on span "Validar Periodos" at bounding box center [275, 354] width 110 height 15
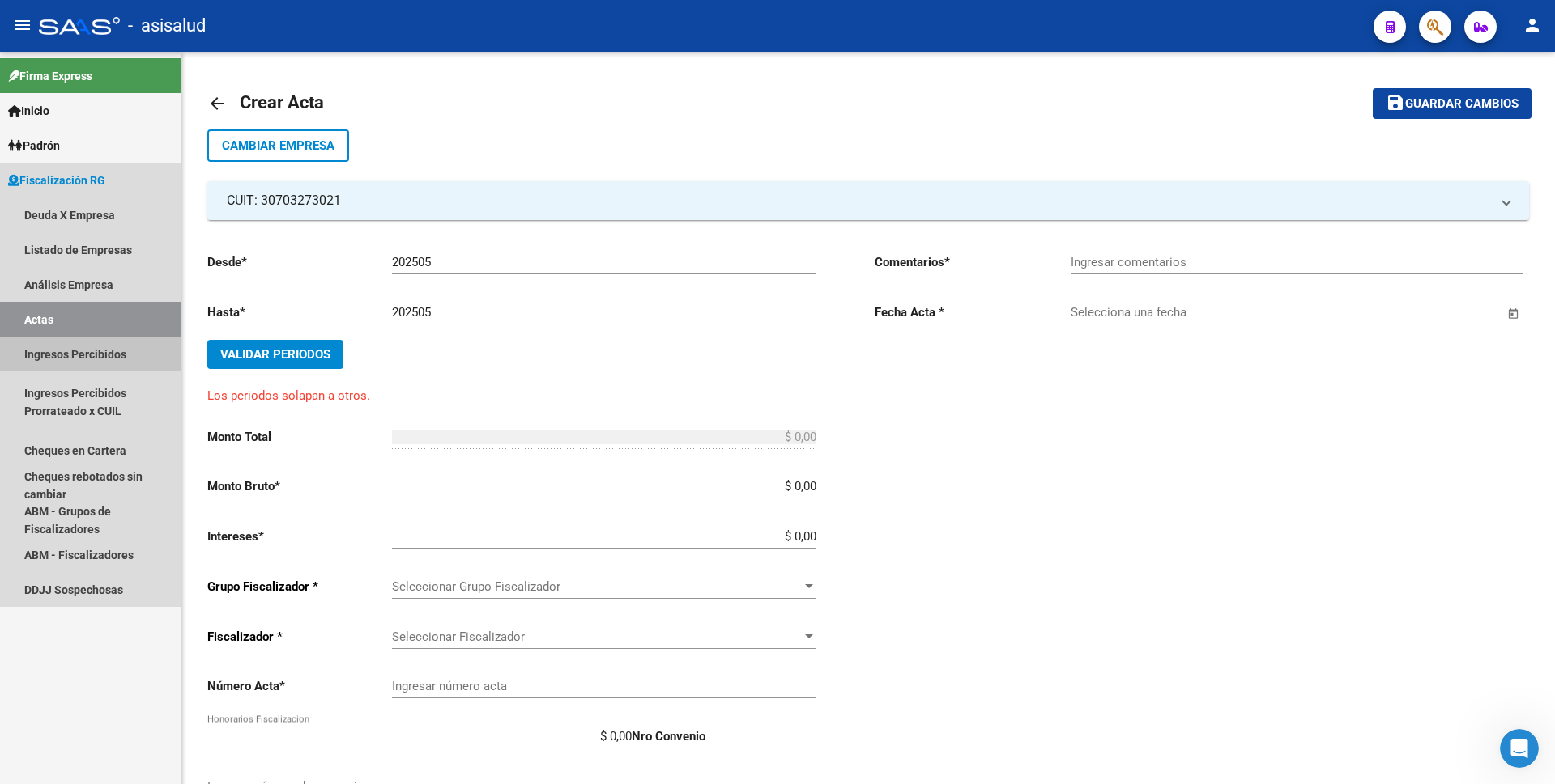
click at [79, 356] on link "Ingresos Percibidos" at bounding box center [90, 354] width 181 height 35
